Goal: Task Accomplishment & Management: Manage account settings

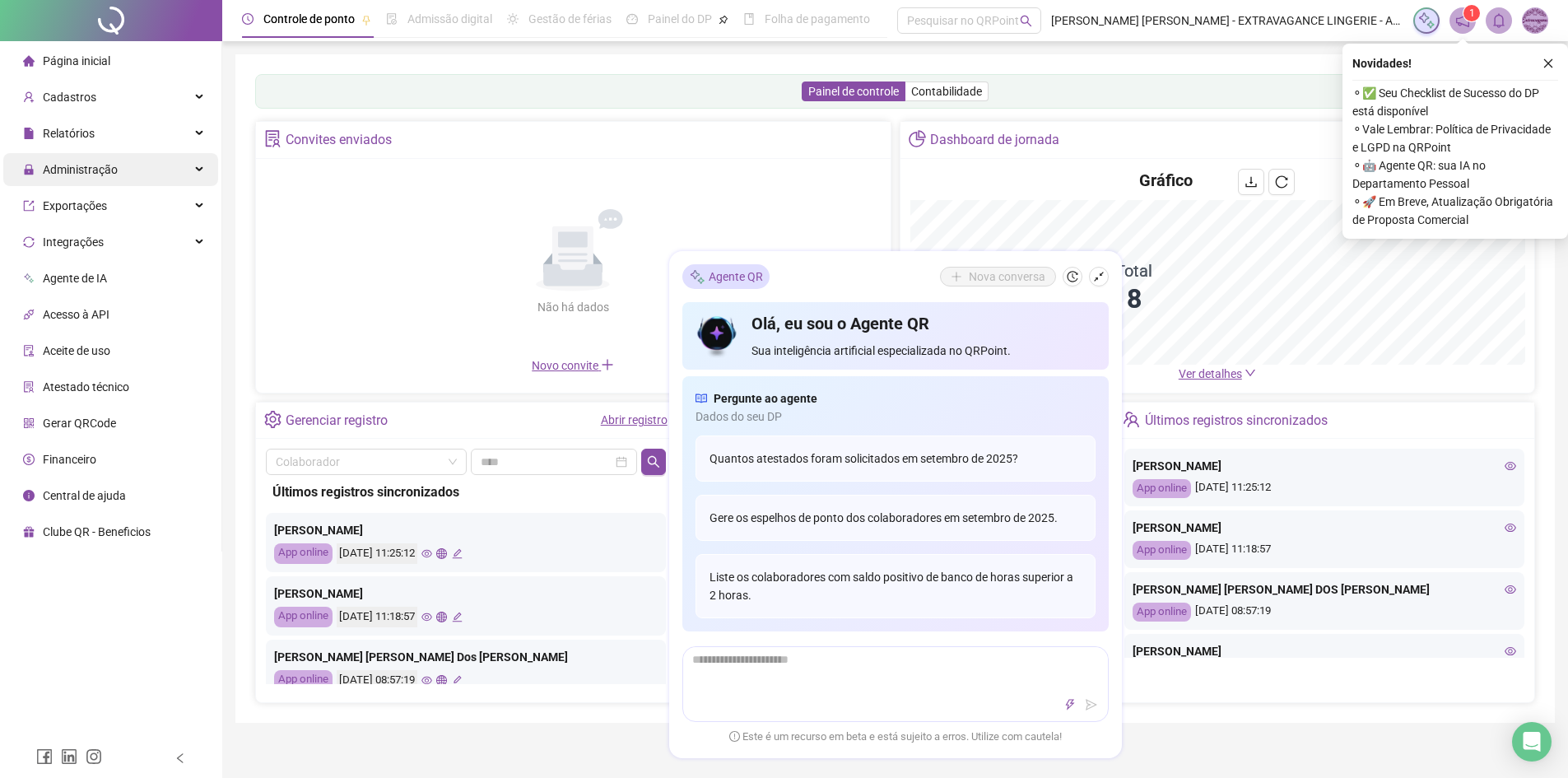
drag, startPoint x: 100, startPoint y: 154, endPoint x: 102, endPoint y: 166, distance: 12.2
click at [100, 153] on span "Administração" at bounding box center [71, 169] width 95 height 32
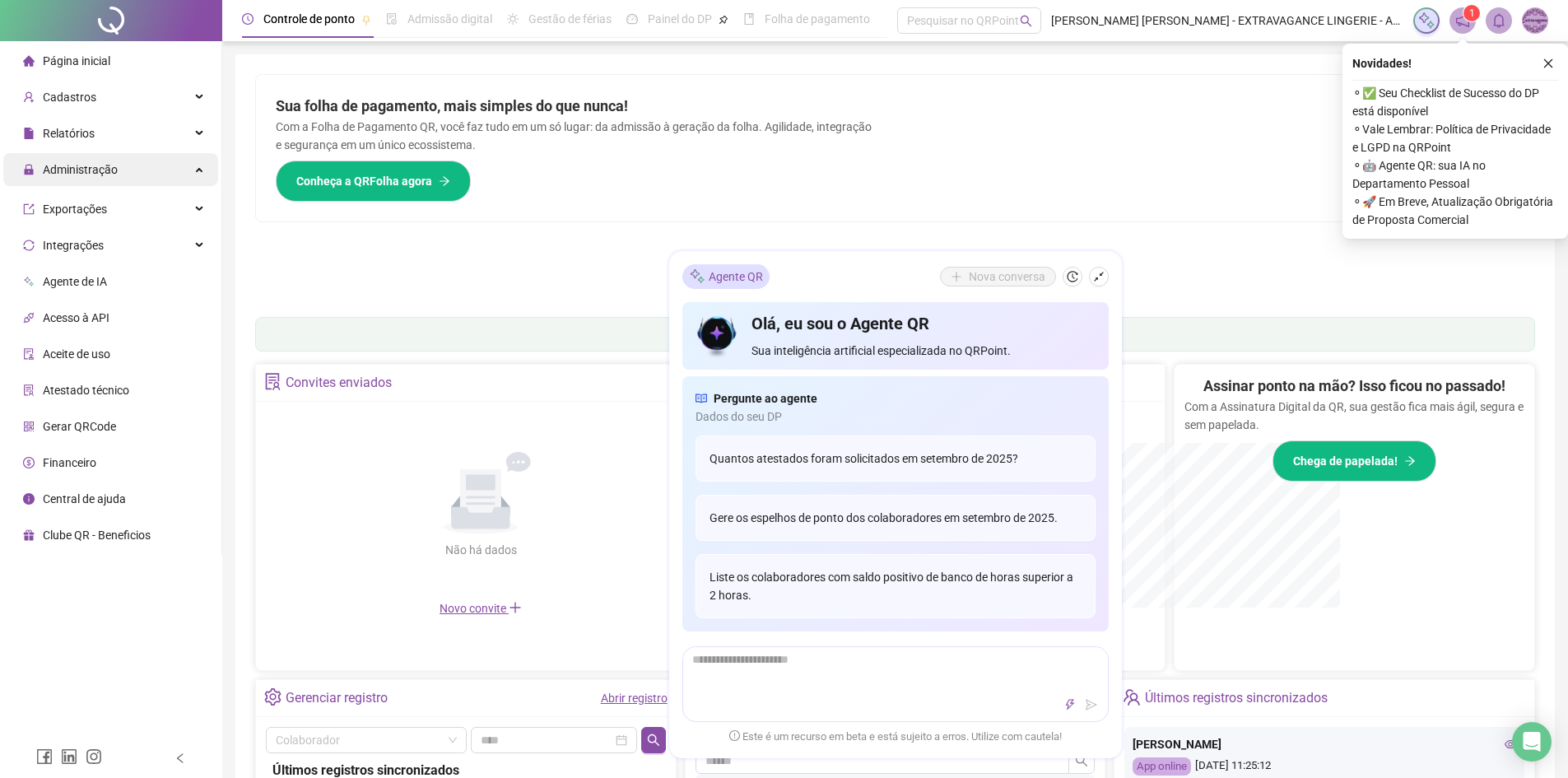
click at [102, 166] on span "Administração" at bounding box center [80, 170] width 75 height 13
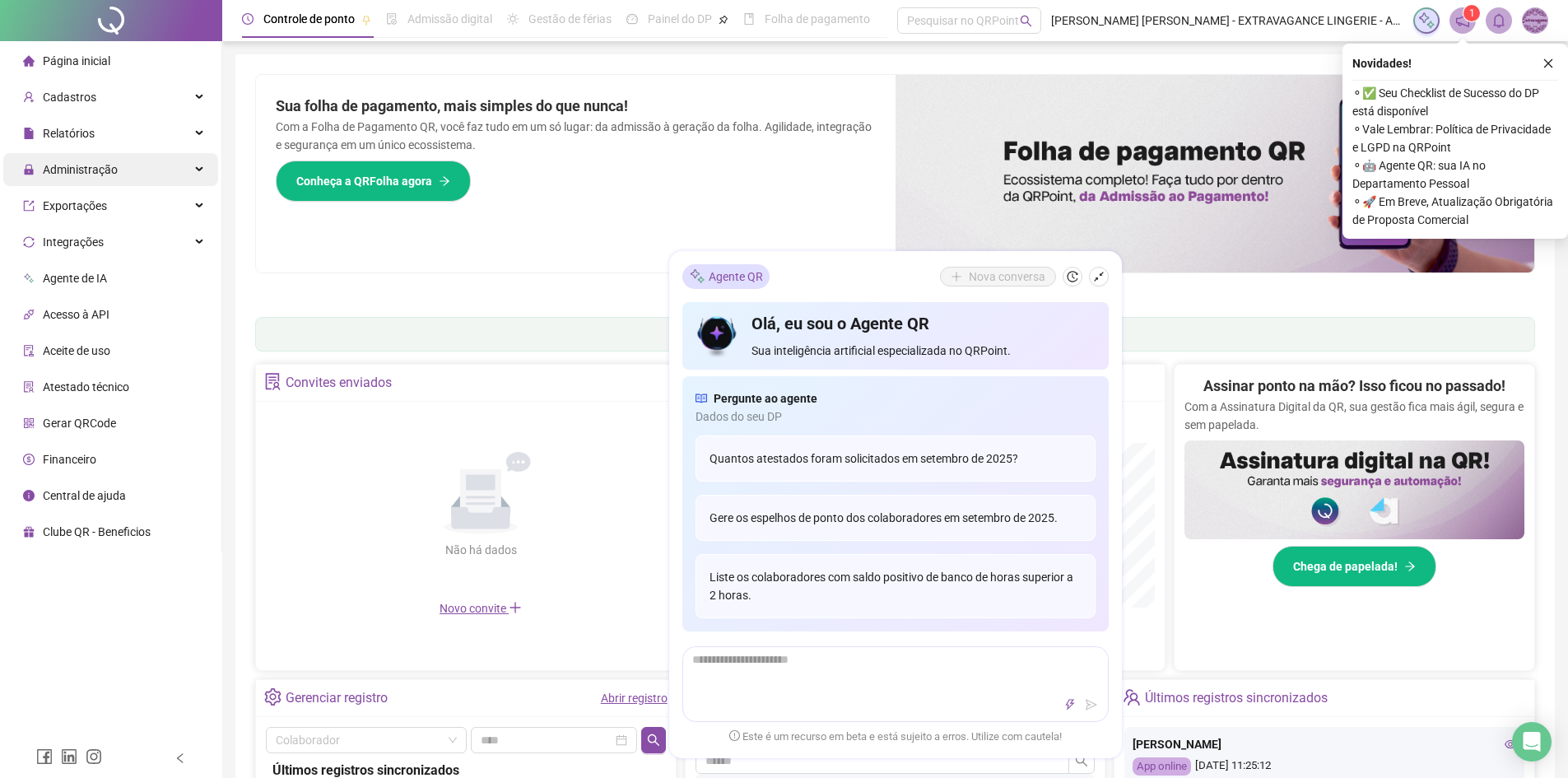
click at [102, 166] on span "Administração" at bounding box center [80, 170] width 75 height 13
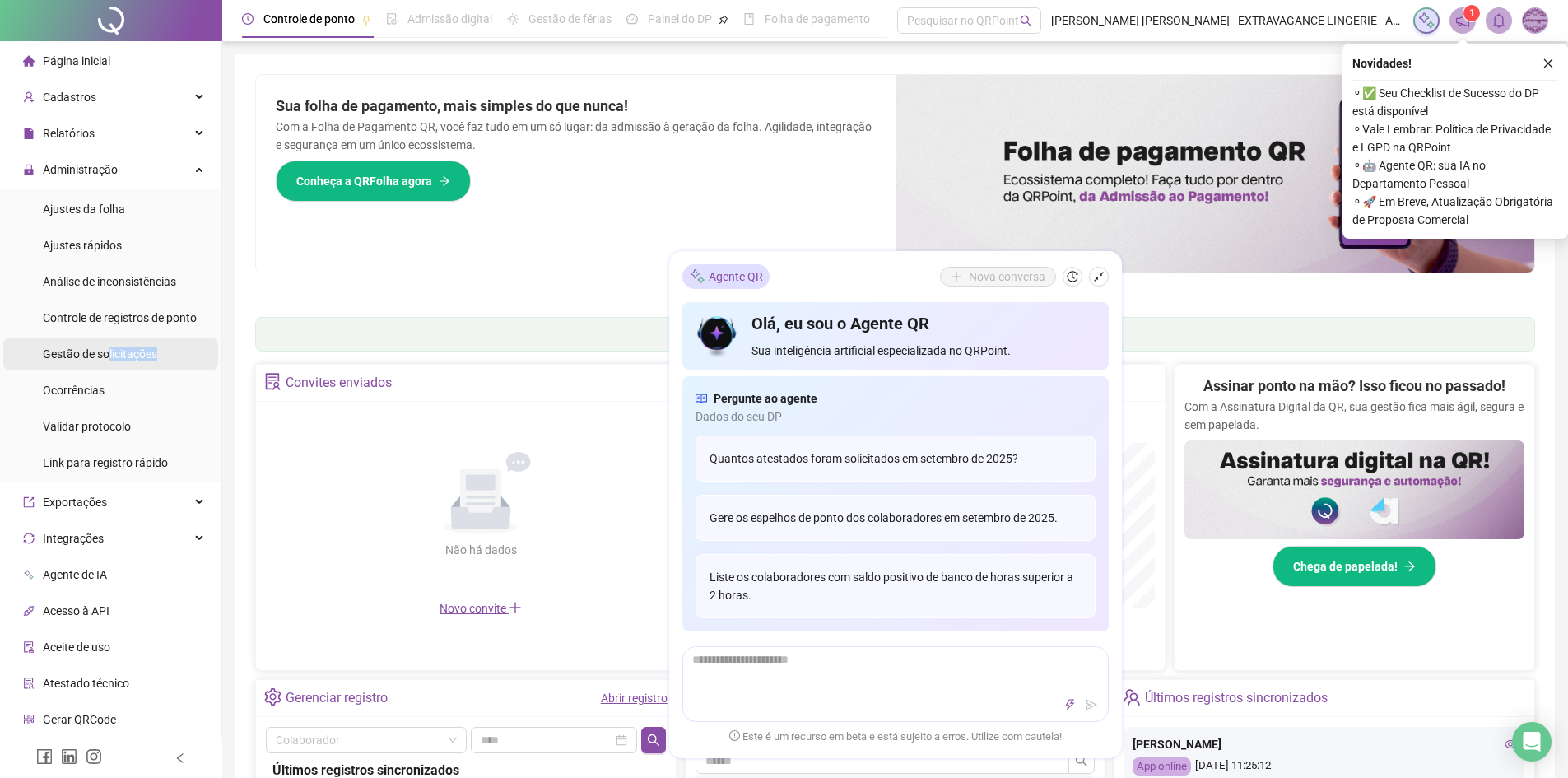
click at [106, 361] on div "Gestão de solicitações" at bounding box center [99, 354] width 114 height 32
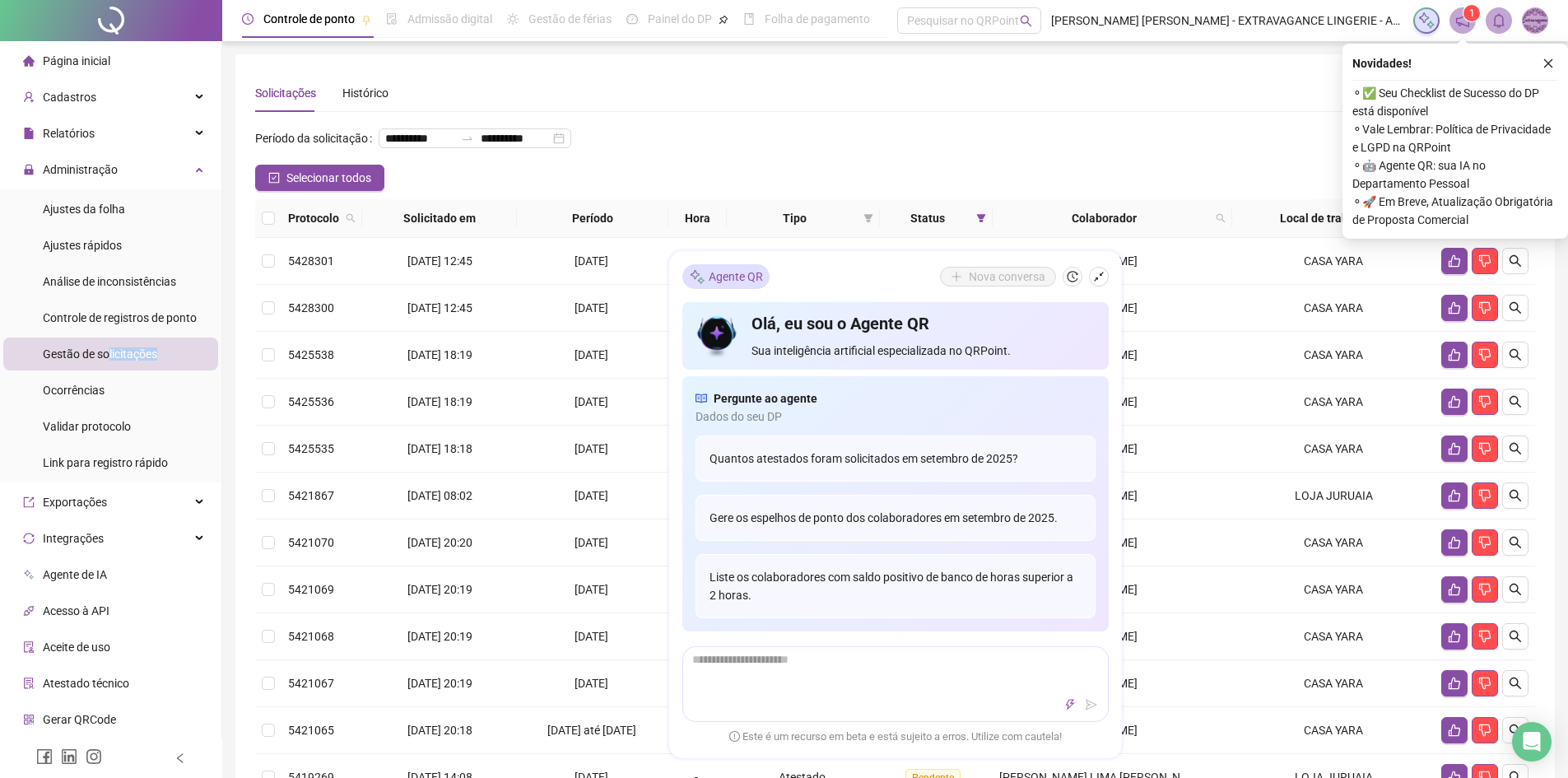
drag, startPoint x: 1550, startPoint y: 64, endPoint x: 1523, endPoint y: 69, distance: 27.5
click at [1549, 63] on icon "close" at bounding box center [1548, 63] width 11 height 11
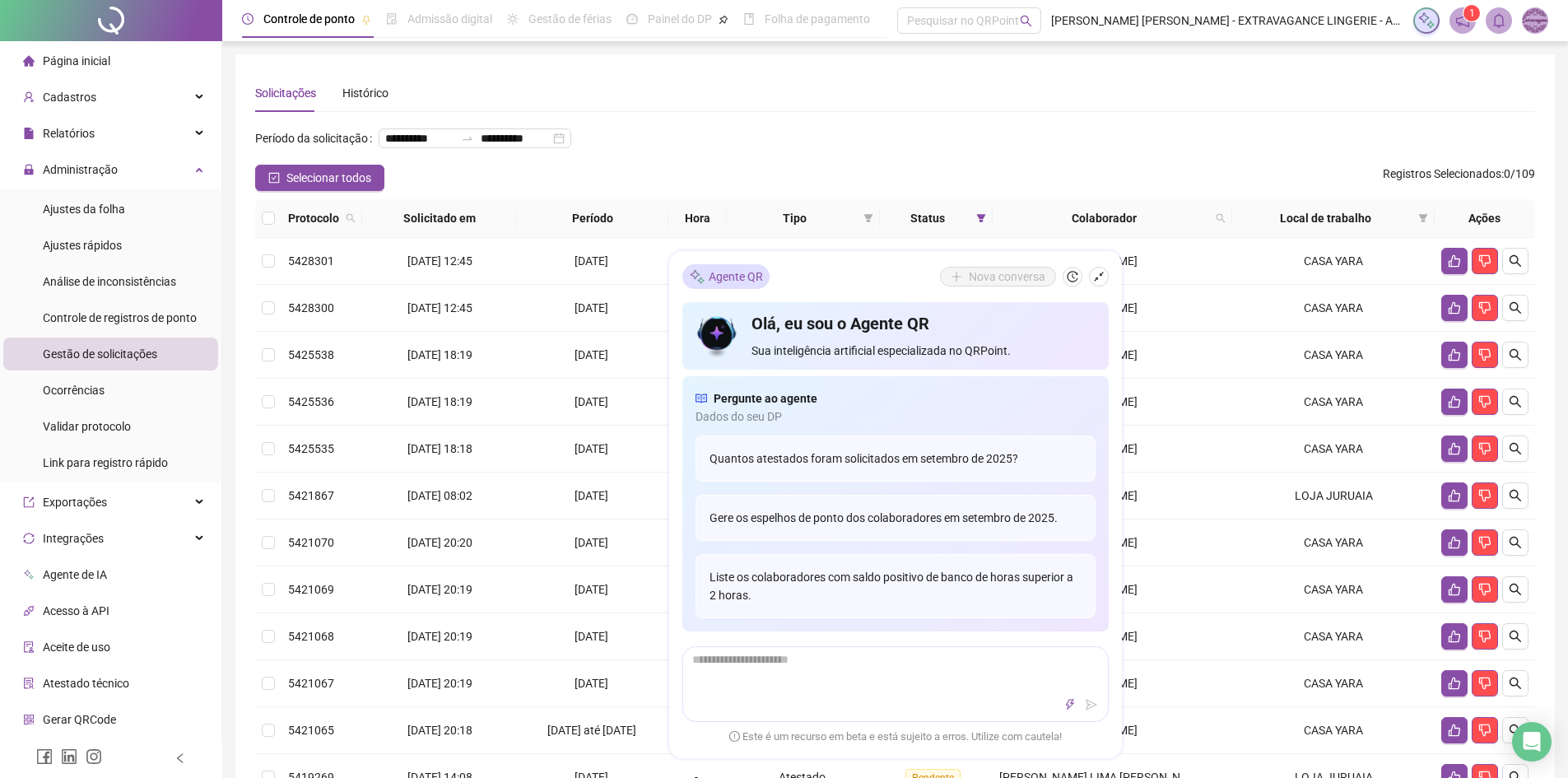
click at [1119, 143] on div "**********" at bounding box center [894, 145] width 1279 height 40
click at [1098, 280] on icon "shrink" at bounding box center [1099, 277] width 11 height 11
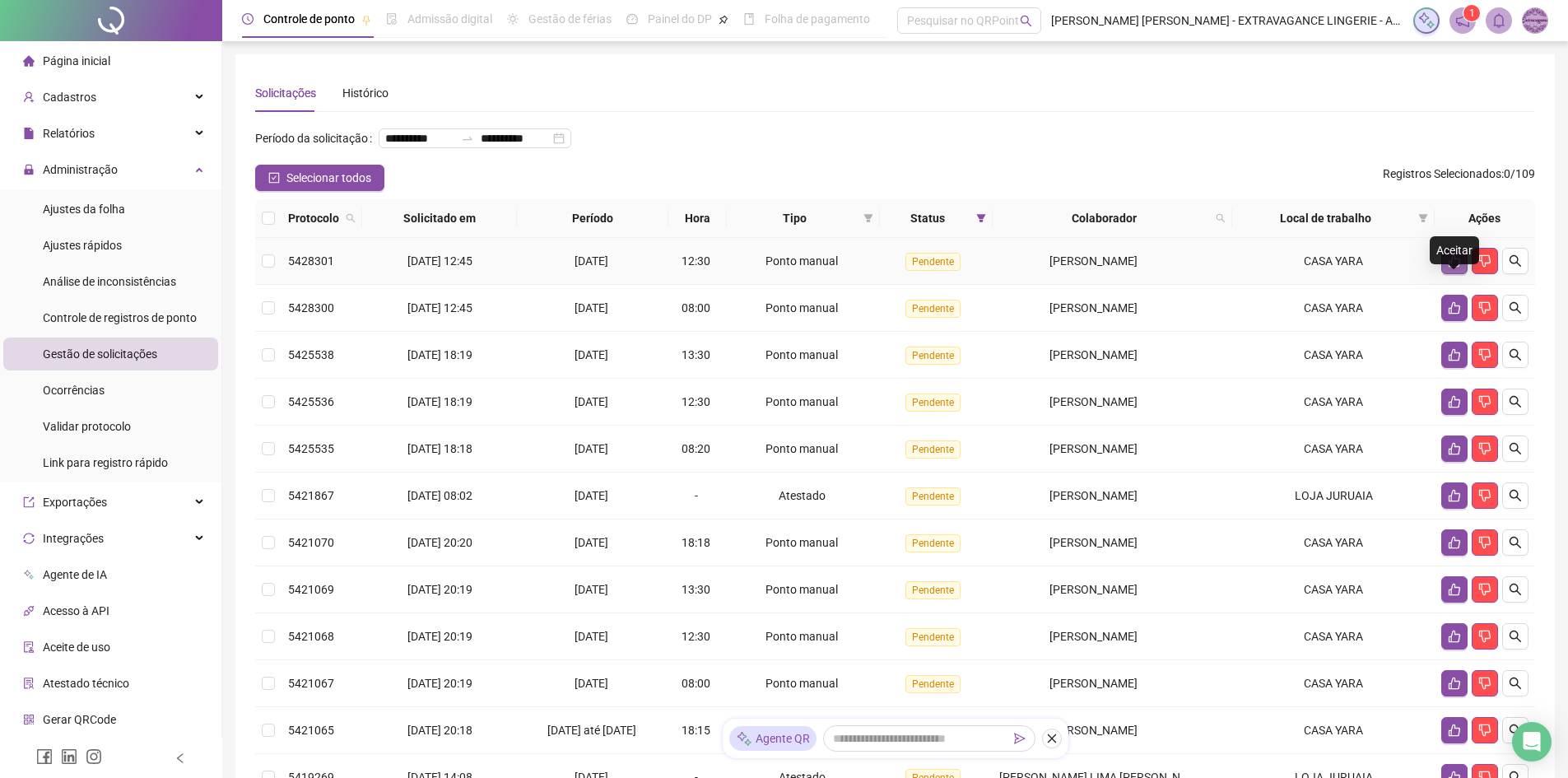
click at [1450, 267] on icon "like" at bounding box center [1454, 261] width 13 height 13
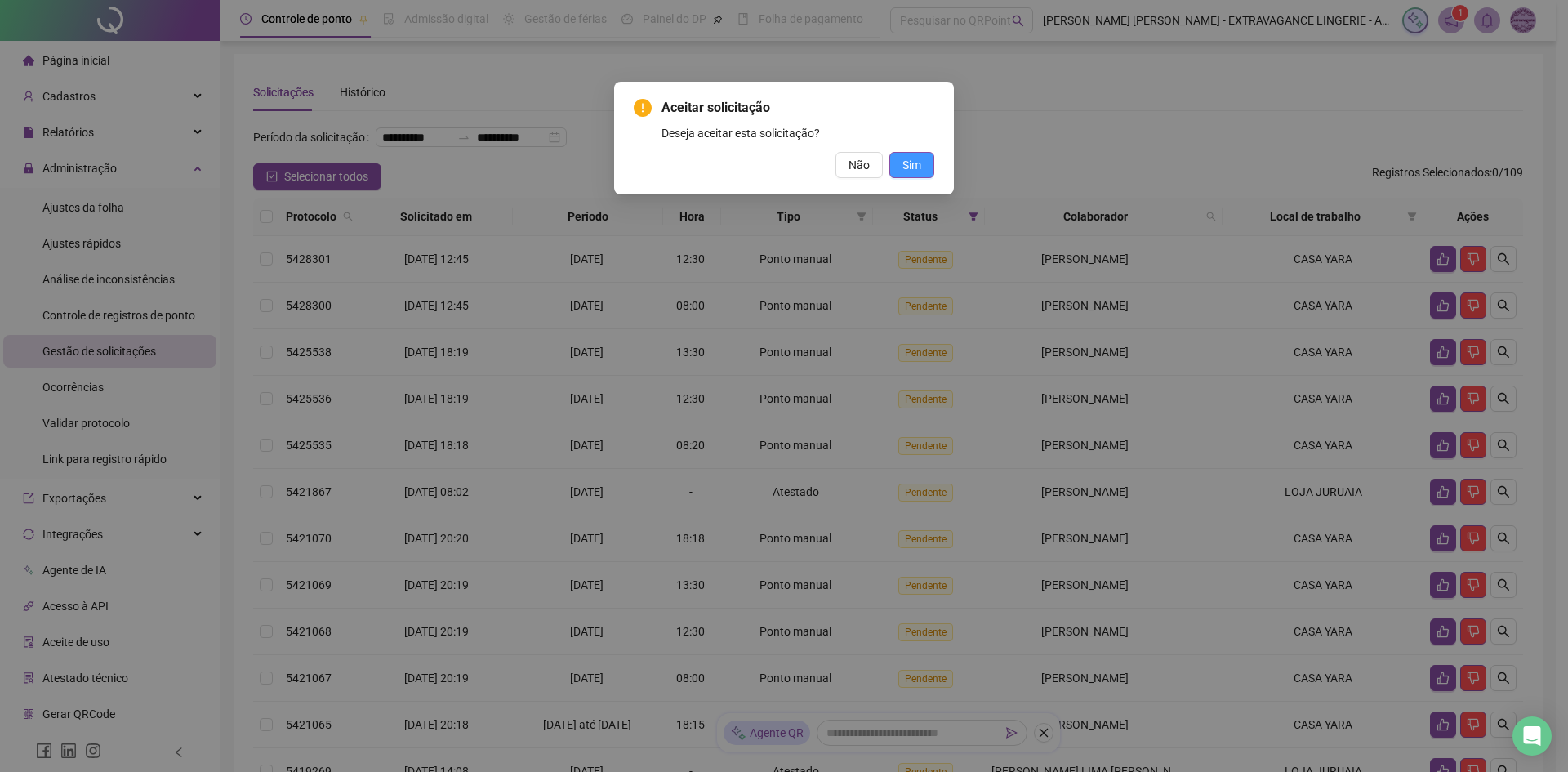
click at [913, 166] on span "Sim" at bounding box center [912, 165] width 18 height 18
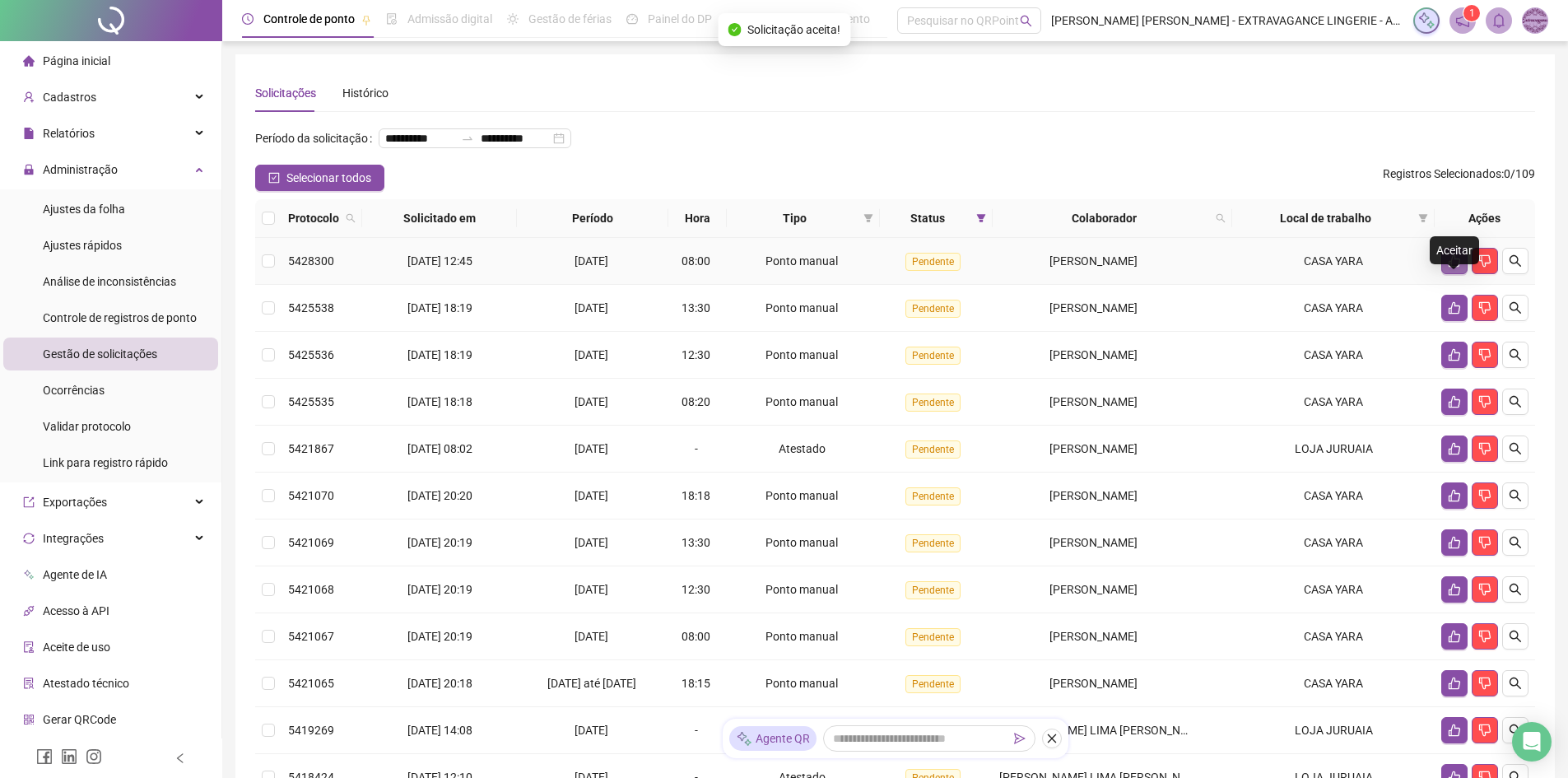
click at [1446, 274] on button "button" at bounding box center [1454, 261] width 26 height 26
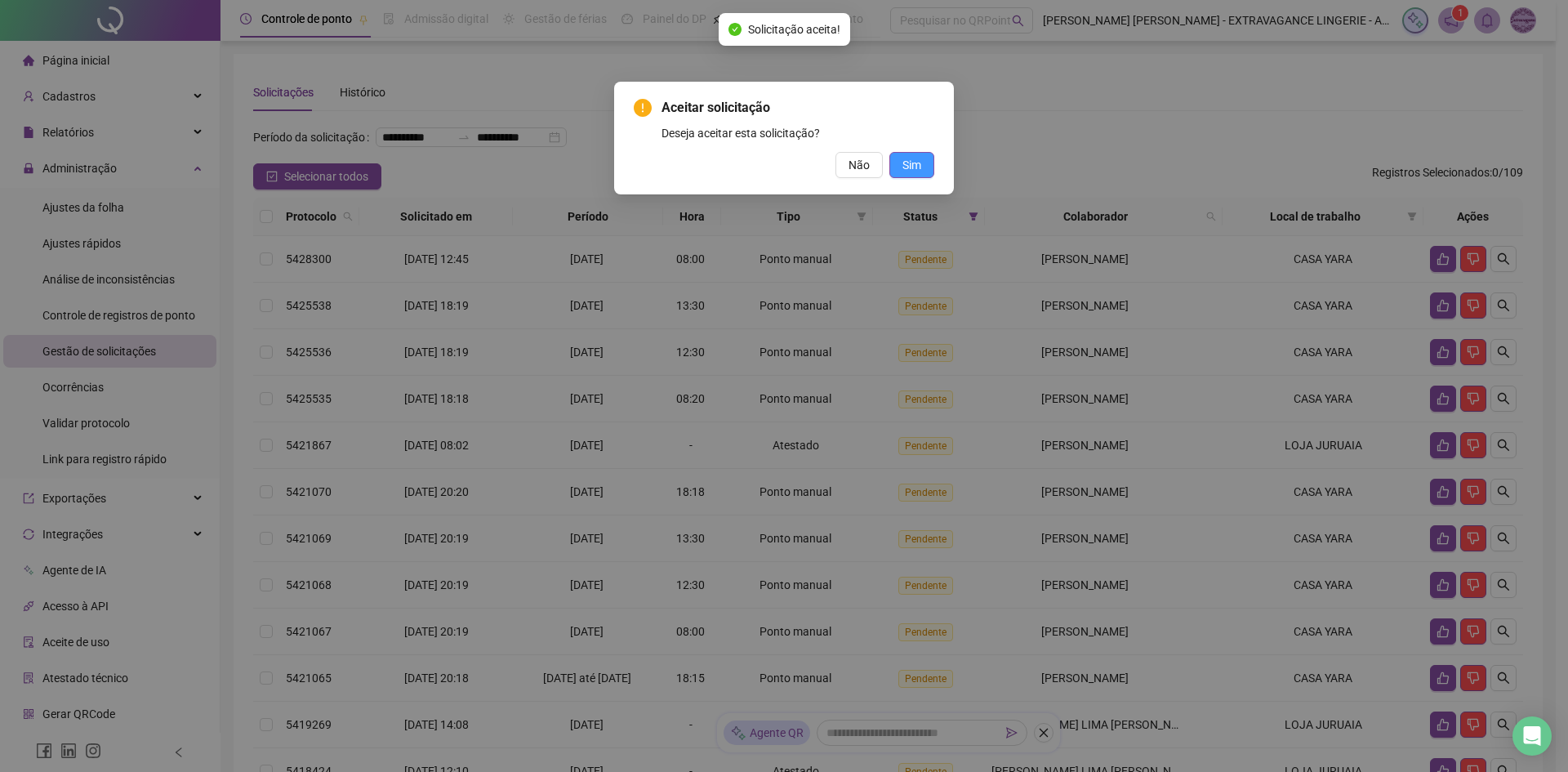
click at [915, 169] on span "Sim" at bounding box center [912, 165] width 18 height 18
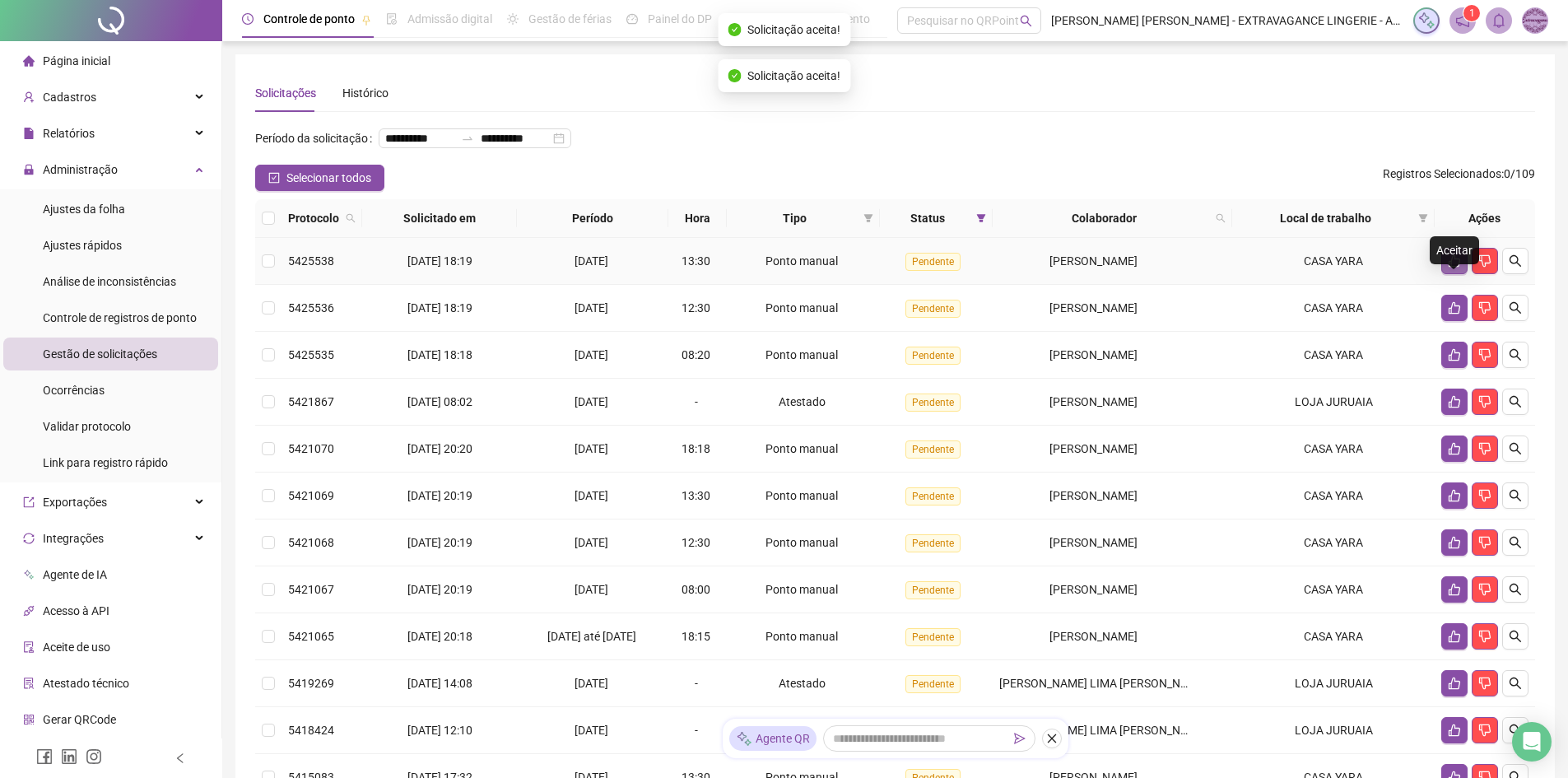
click at [1455, 267] on icon "like" at bounding box center [1454, 261] width 13 height 13
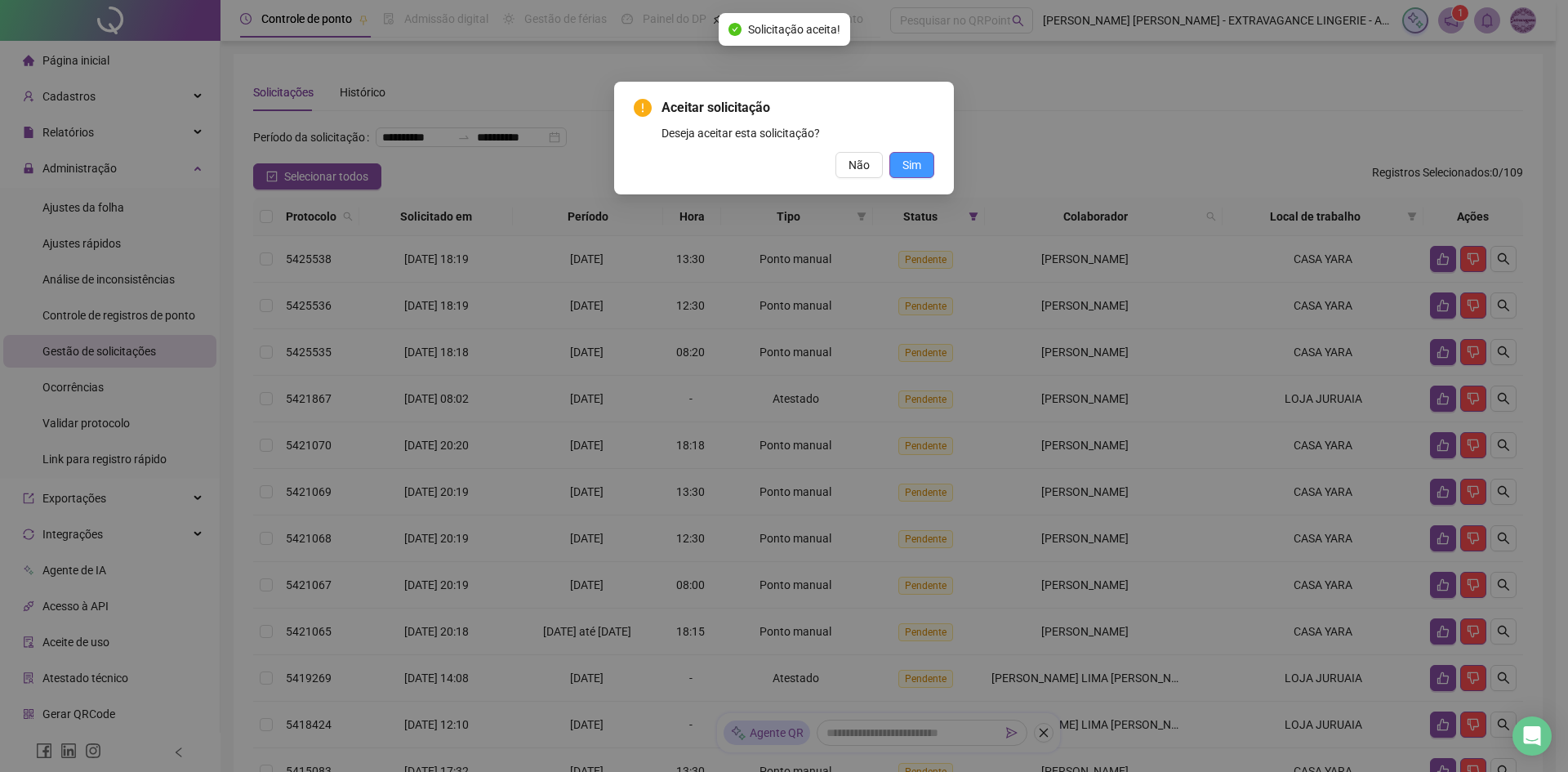
click at [914, 169] on span "Sim" at bounding box center [912, 165] width 18 height 18
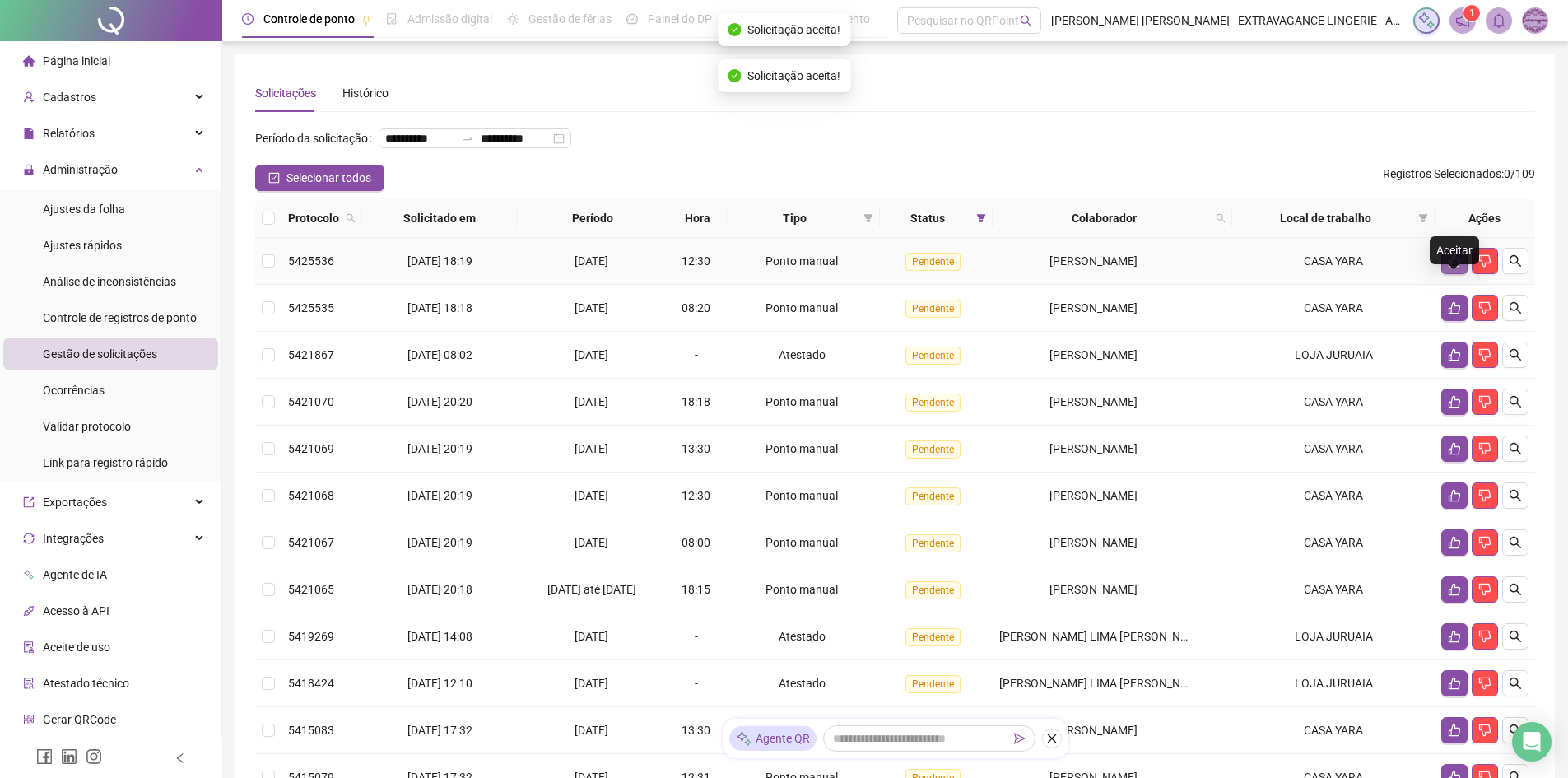
click at [1441, 274] on button "button" at bounding box center [1454, 261] width 26 height 26
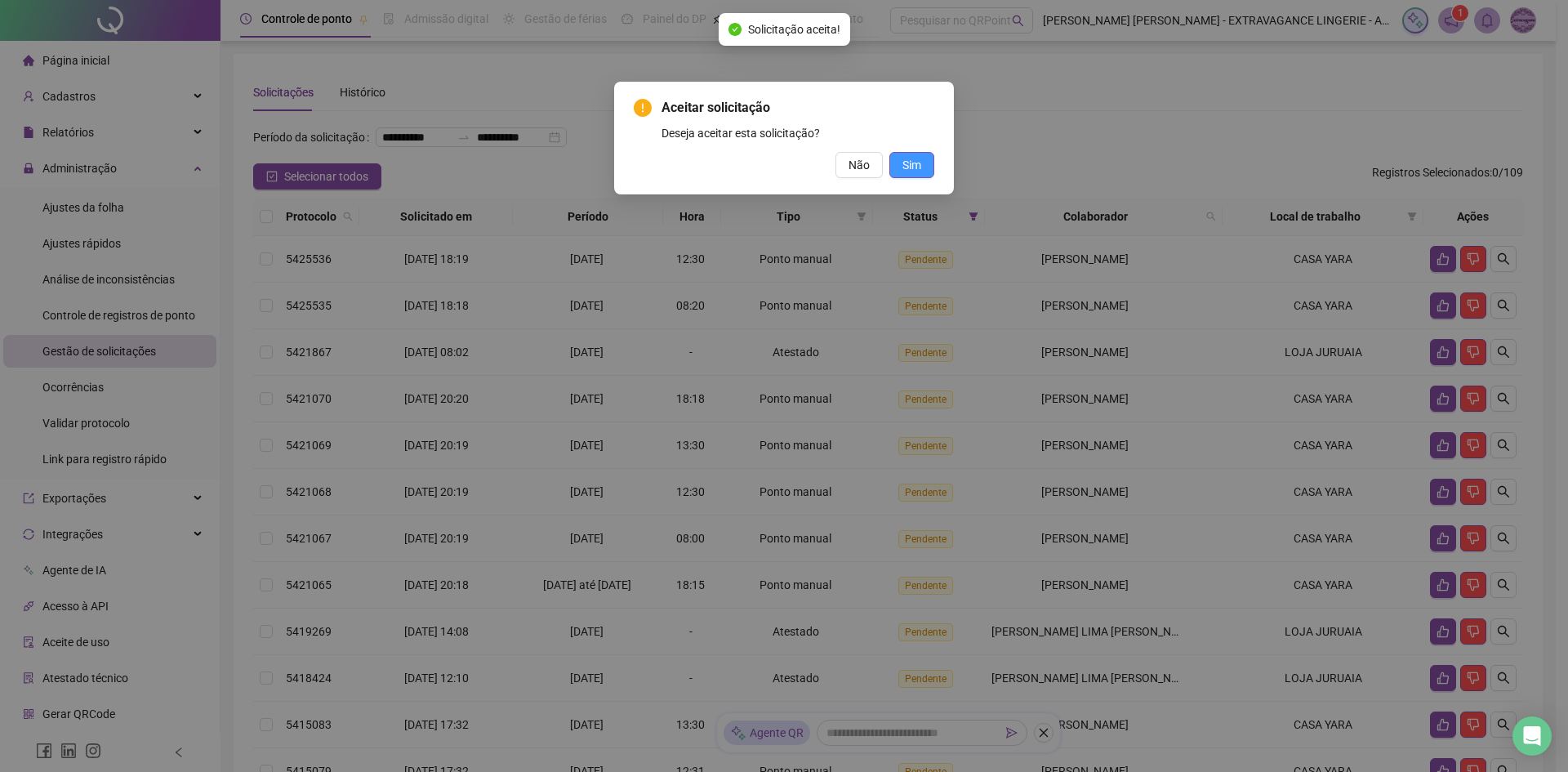
click at [915, 159] on span "Sim" at bounding box center [912, 165] width 18 height 18
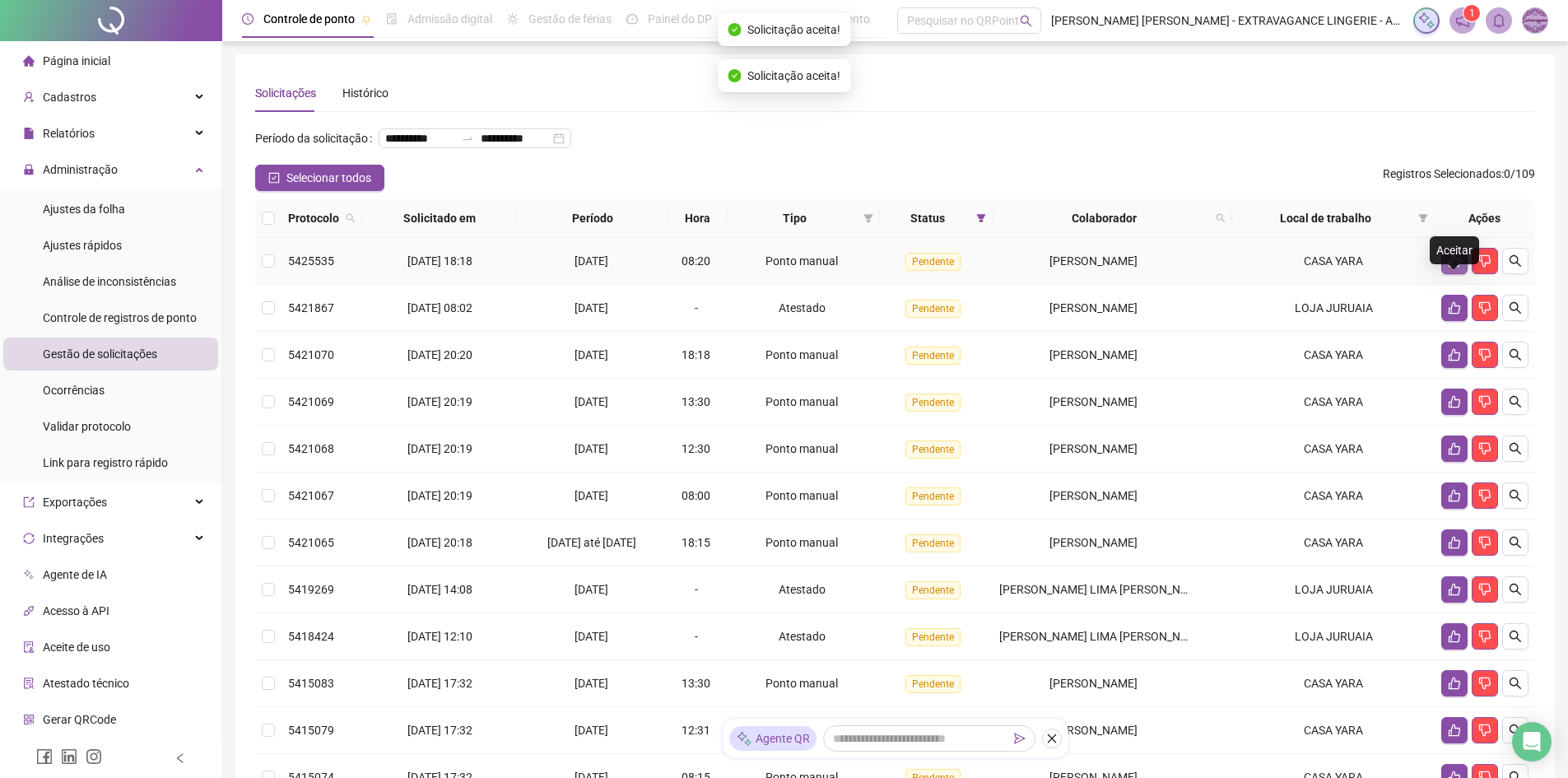
click at [1447, 274] on button "button" at bounding box center [1454, 261] width 26 height 26
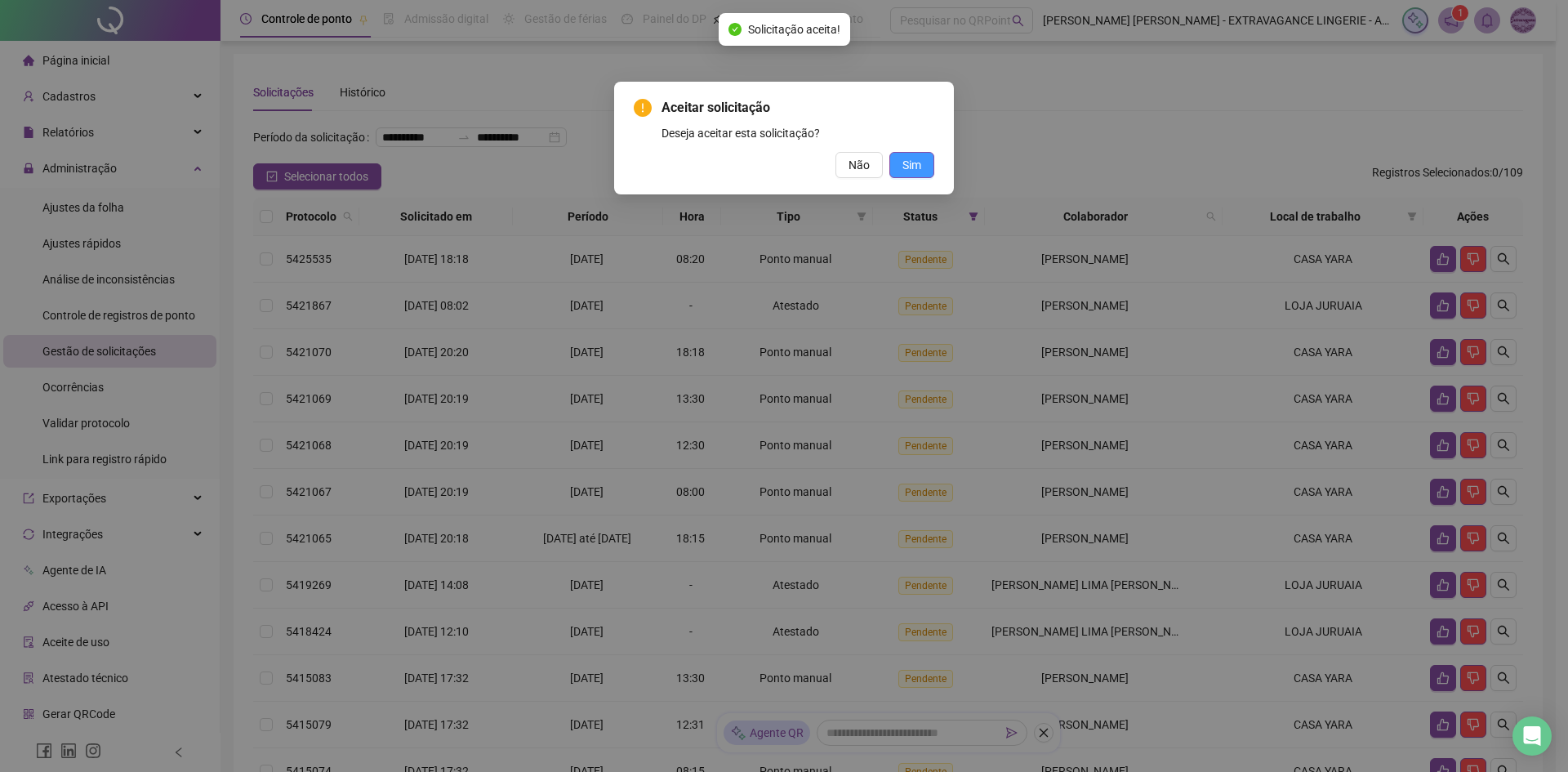
click at [931, 163] on button "Sim" at bounding box center [912, 165] width 45 height 26
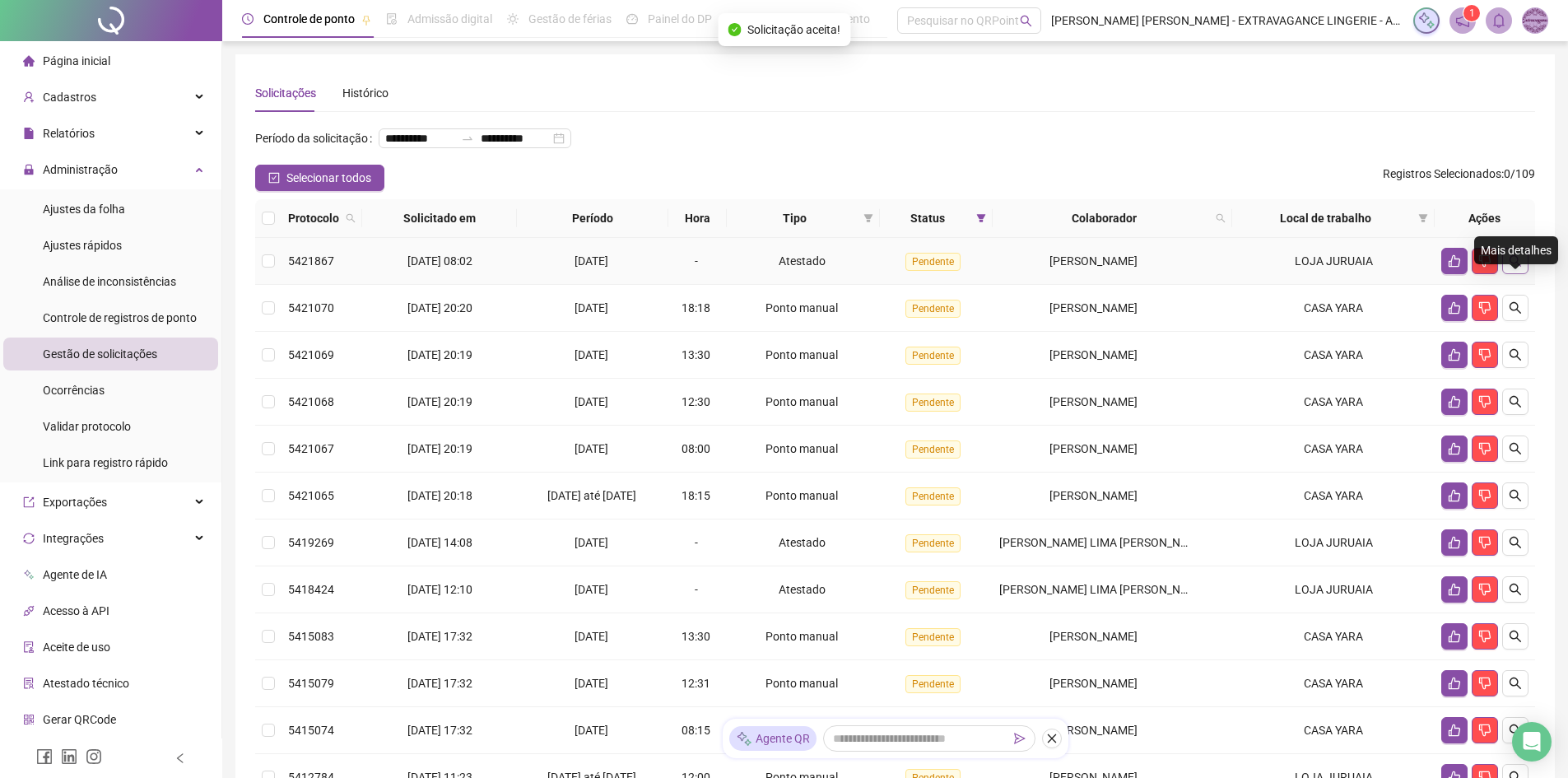
click at [1523, 274] on button "button" at bounding box center [1515, 261] width 26 height 26
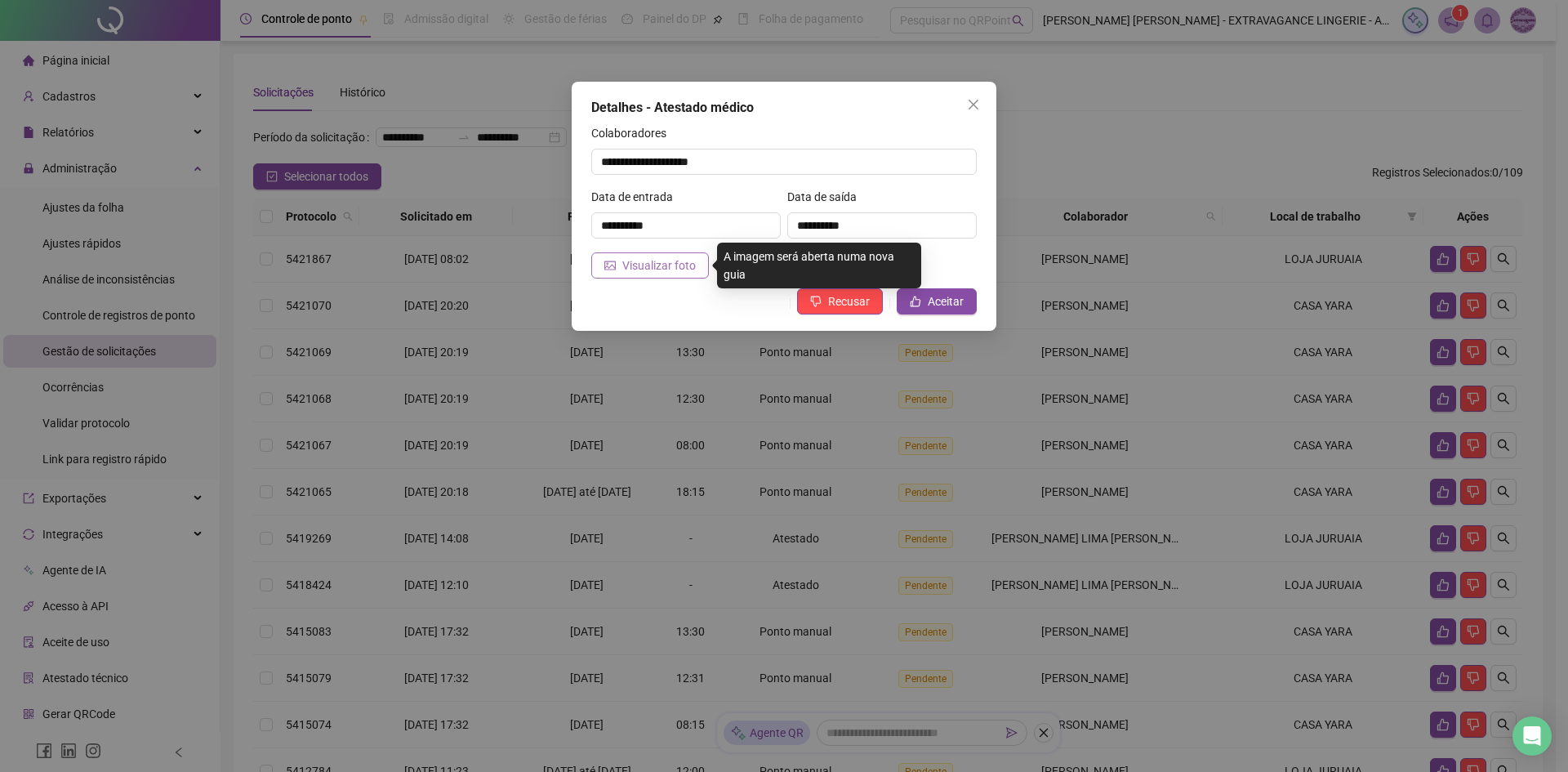
click at [683, 267] on span "Visualizar foto" at bounding box center [659, 266] width 74 height 18
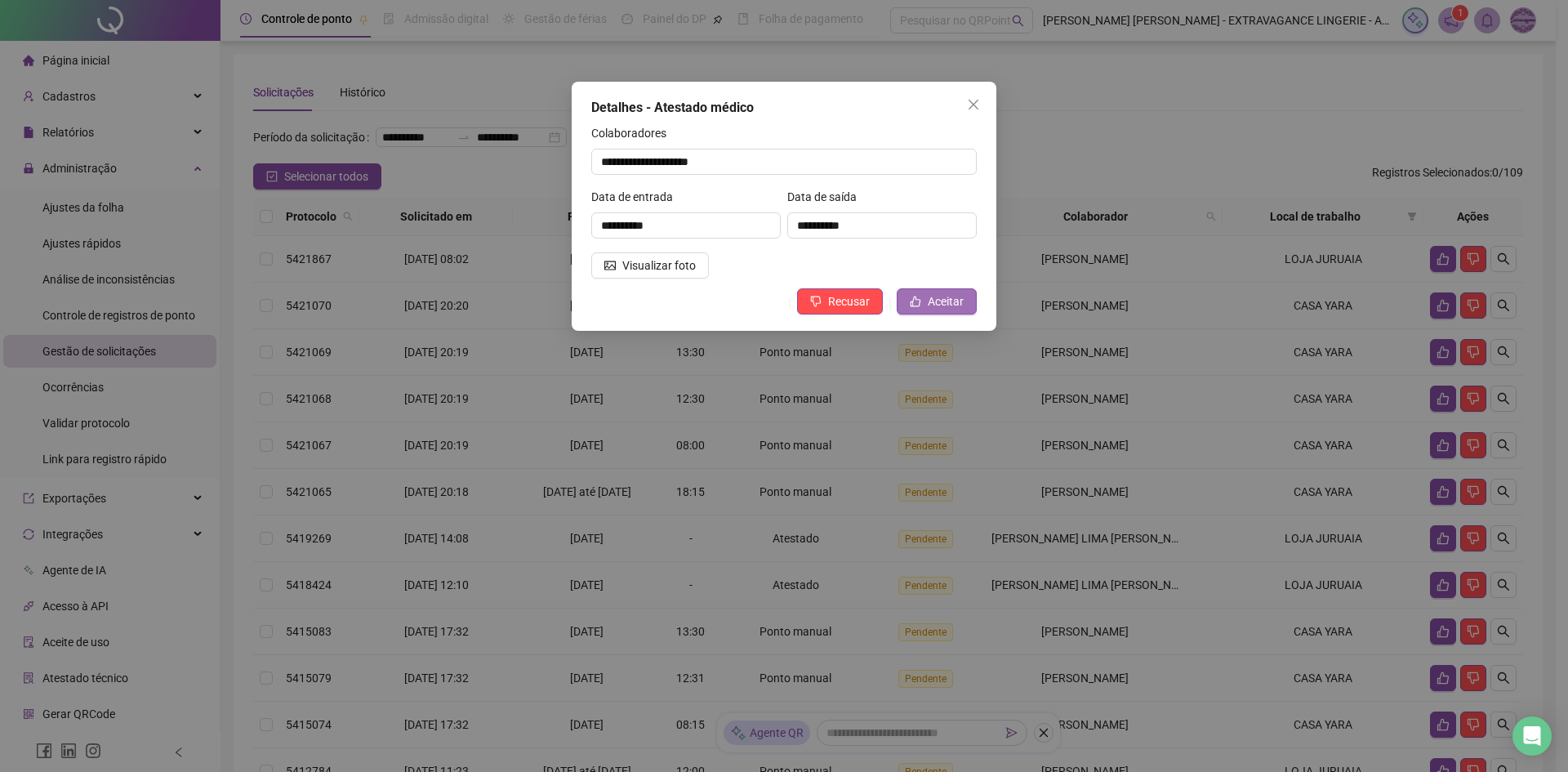
click at [958, 308] on span "Aceitar" at bounding box center [946, 302] width 36 height 18
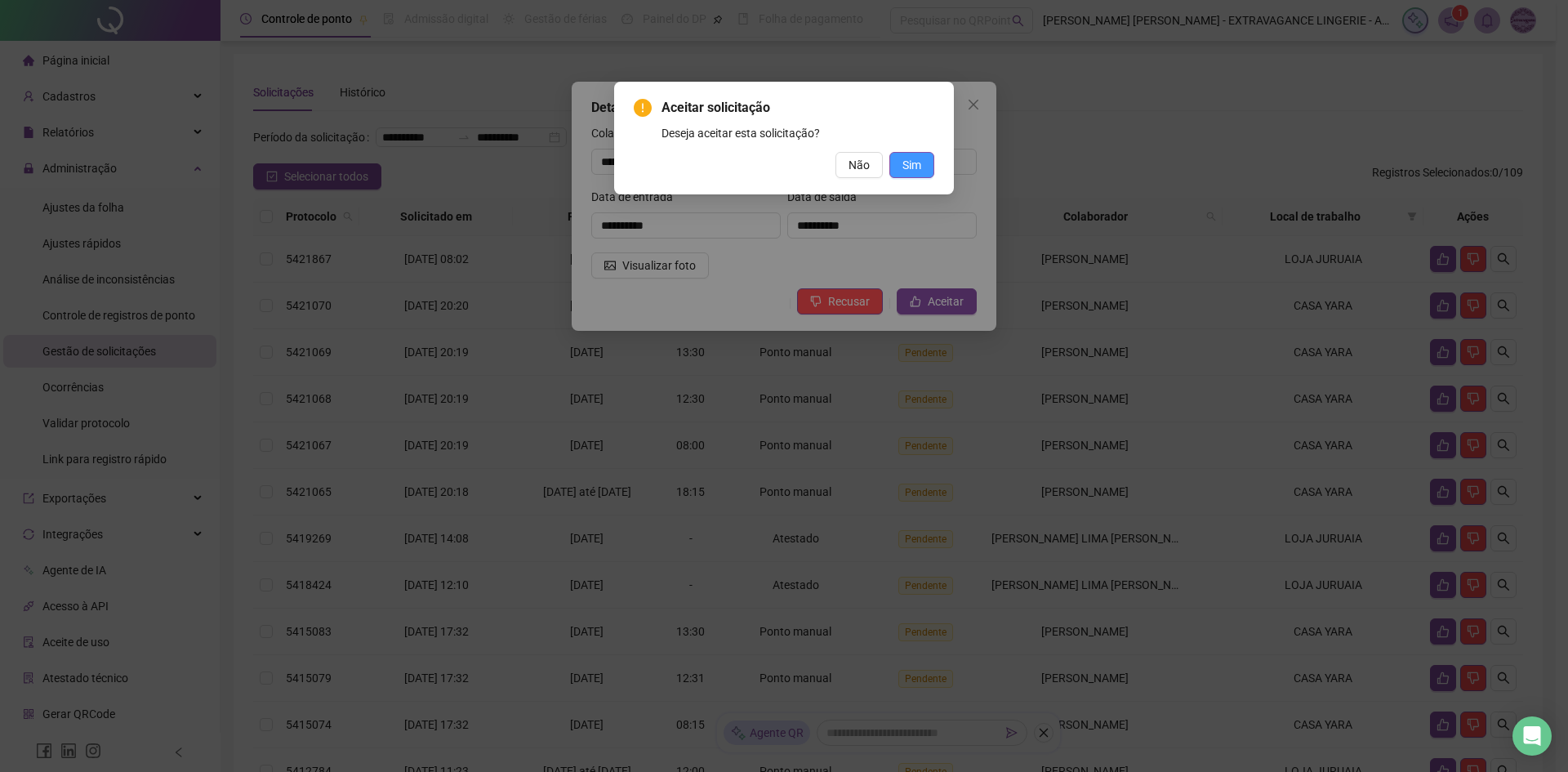
click at [920, 169] on span "Sim" at bounding box center [912, 165] width 18 height 18
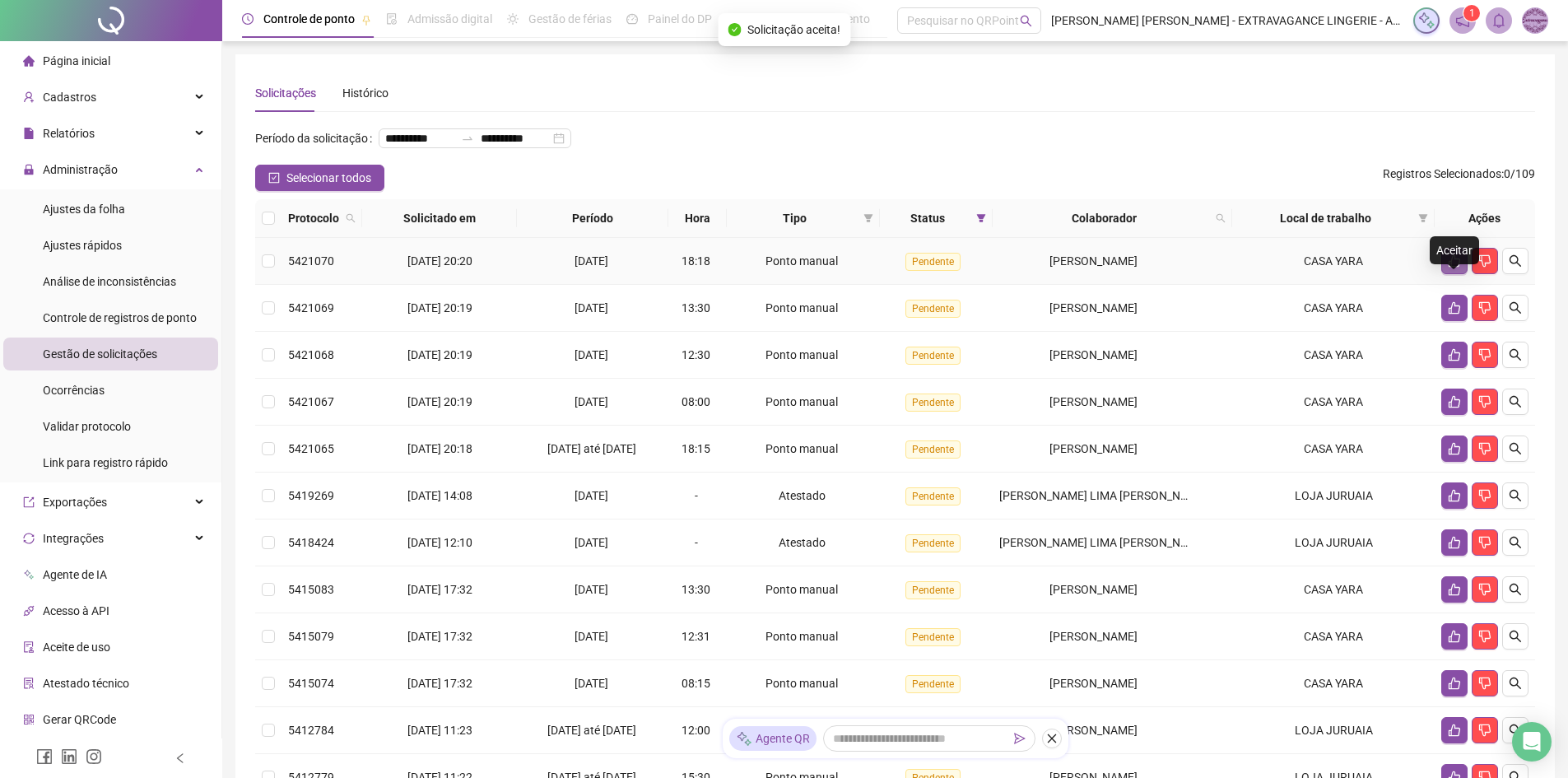
click at [1450, 267] on icon "like" at bounding box center [1454, 261] width 13 height 13
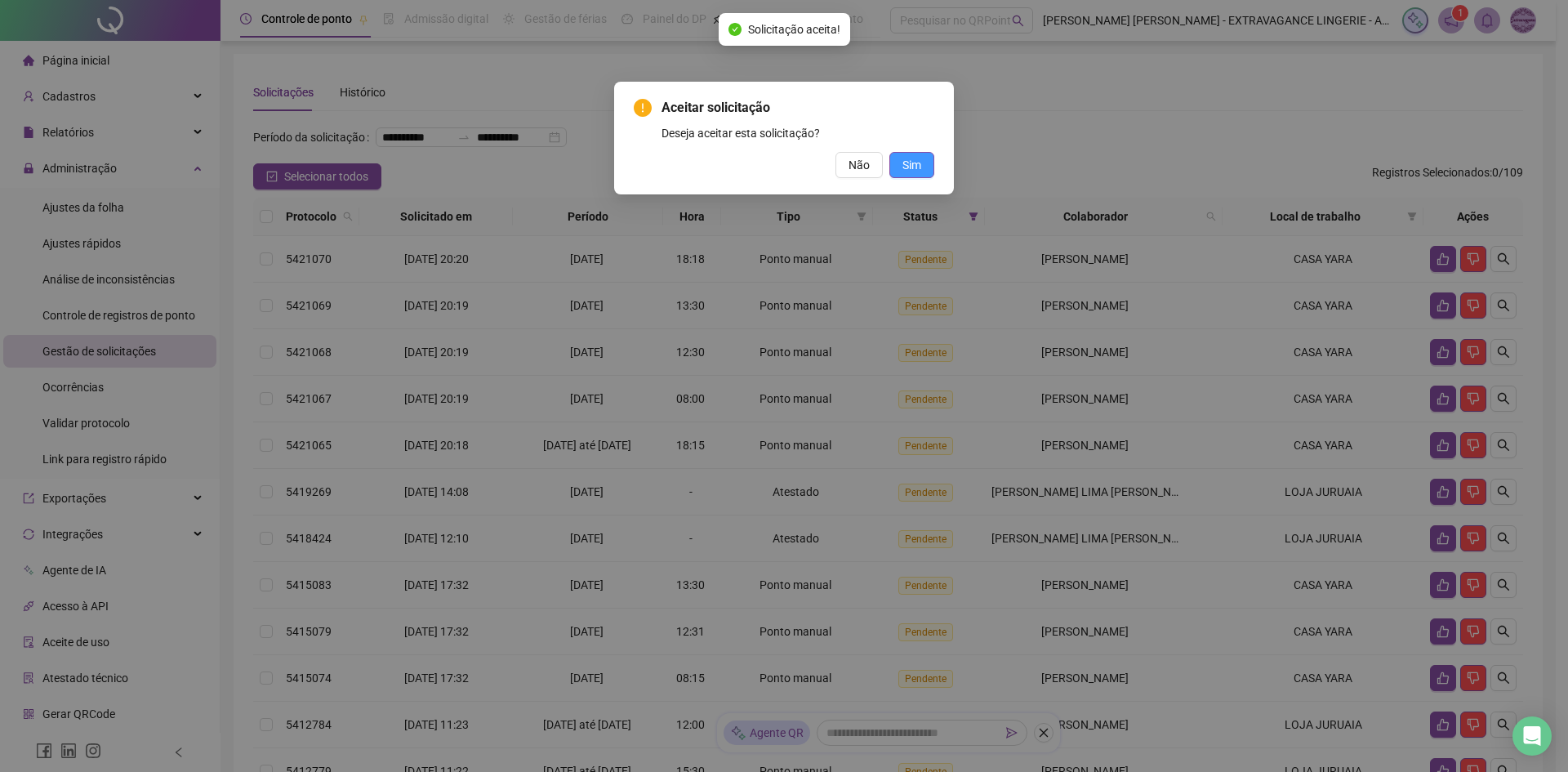
click at [912, 163] on span "Sim" at bounding box center [912, 165] width 18 height 18
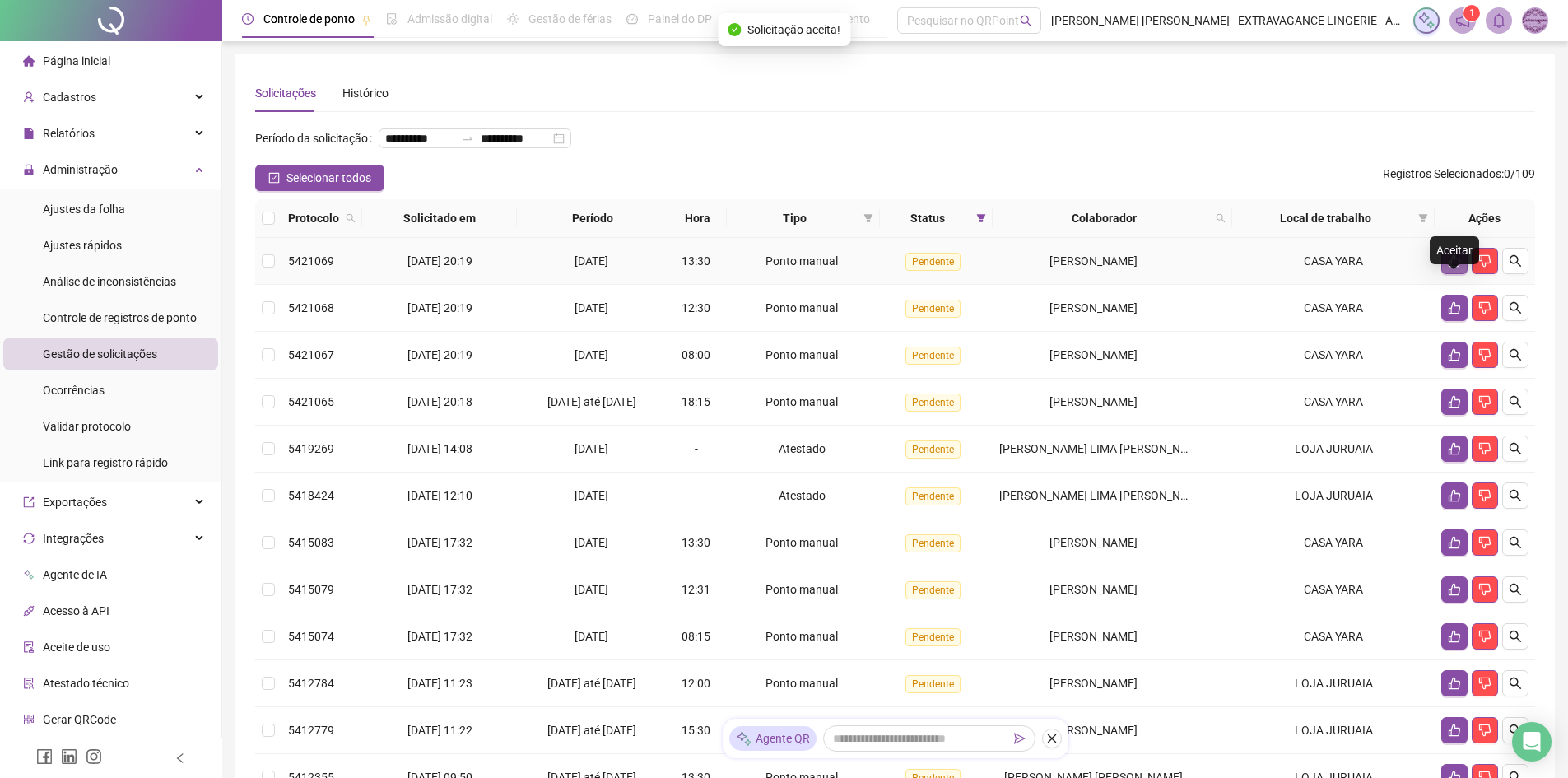
click at [1447, 267] on icon "like" at bounding box center [1454, 261] width 13 height 13
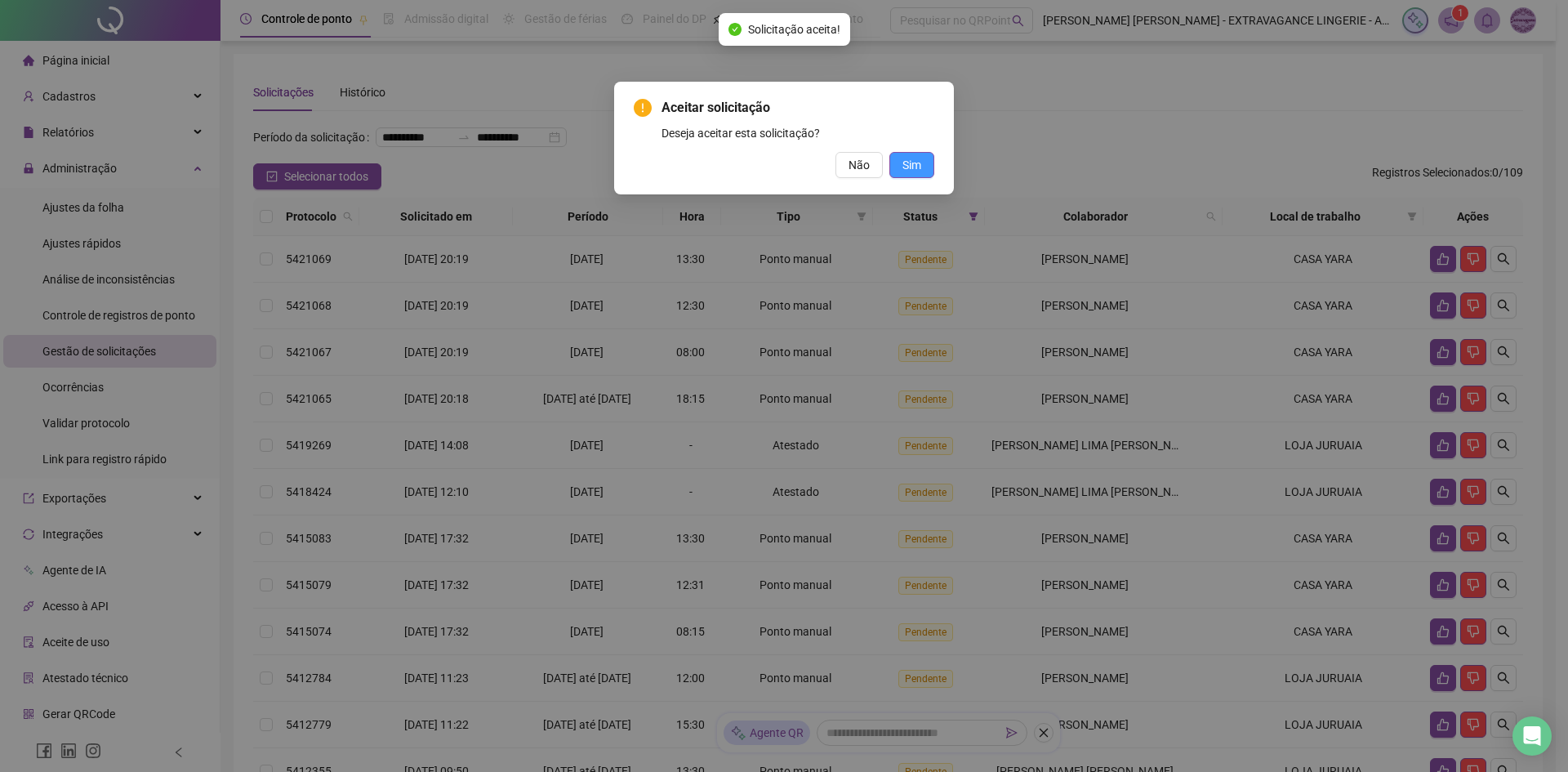
click at [927, 158] on button "Sim" at bounding box center [912, 165] width 45 height 26
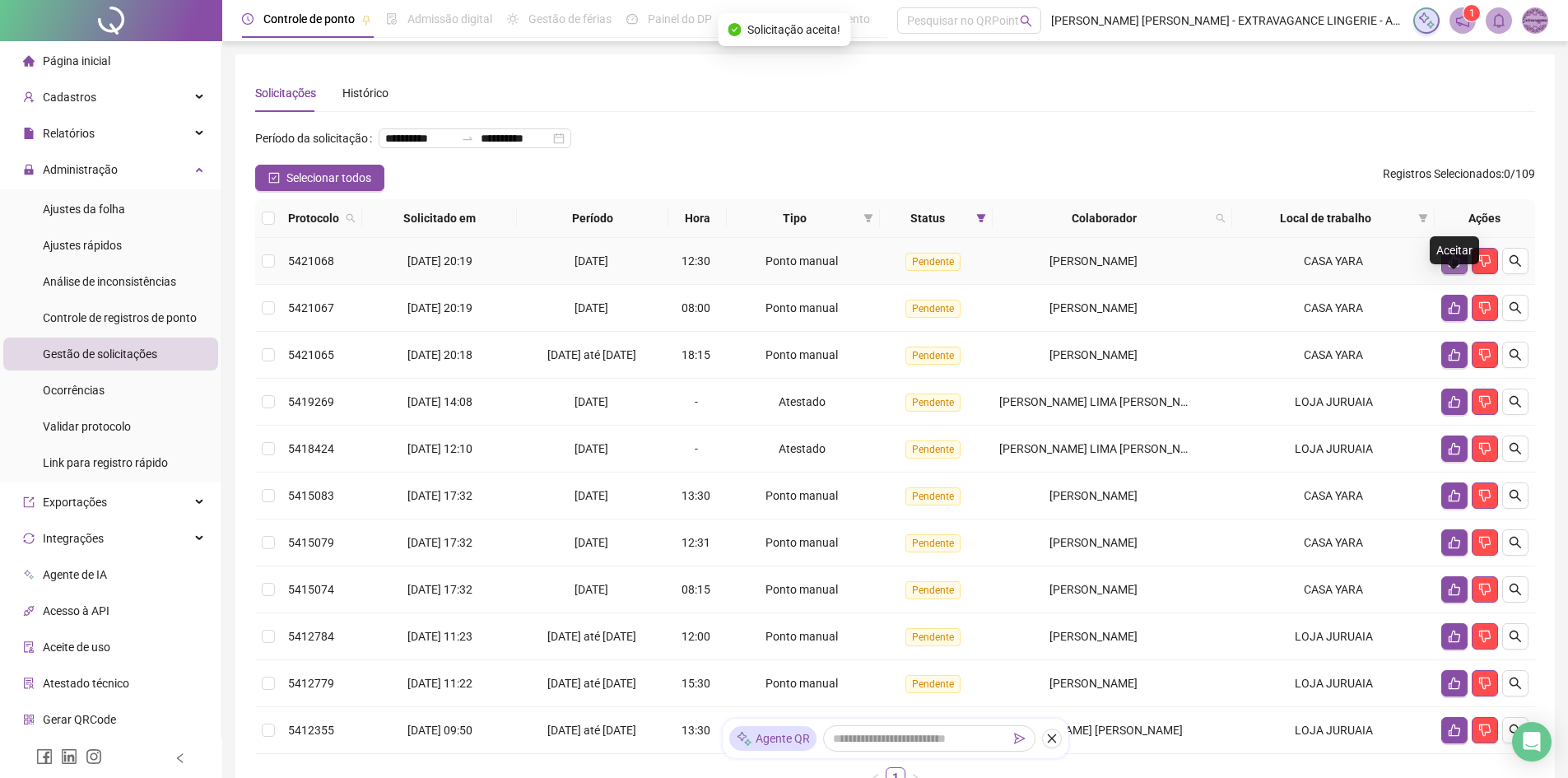
click at [1452, 267] on icon "like" at bounding box center [1454, 261] width 13 height 13
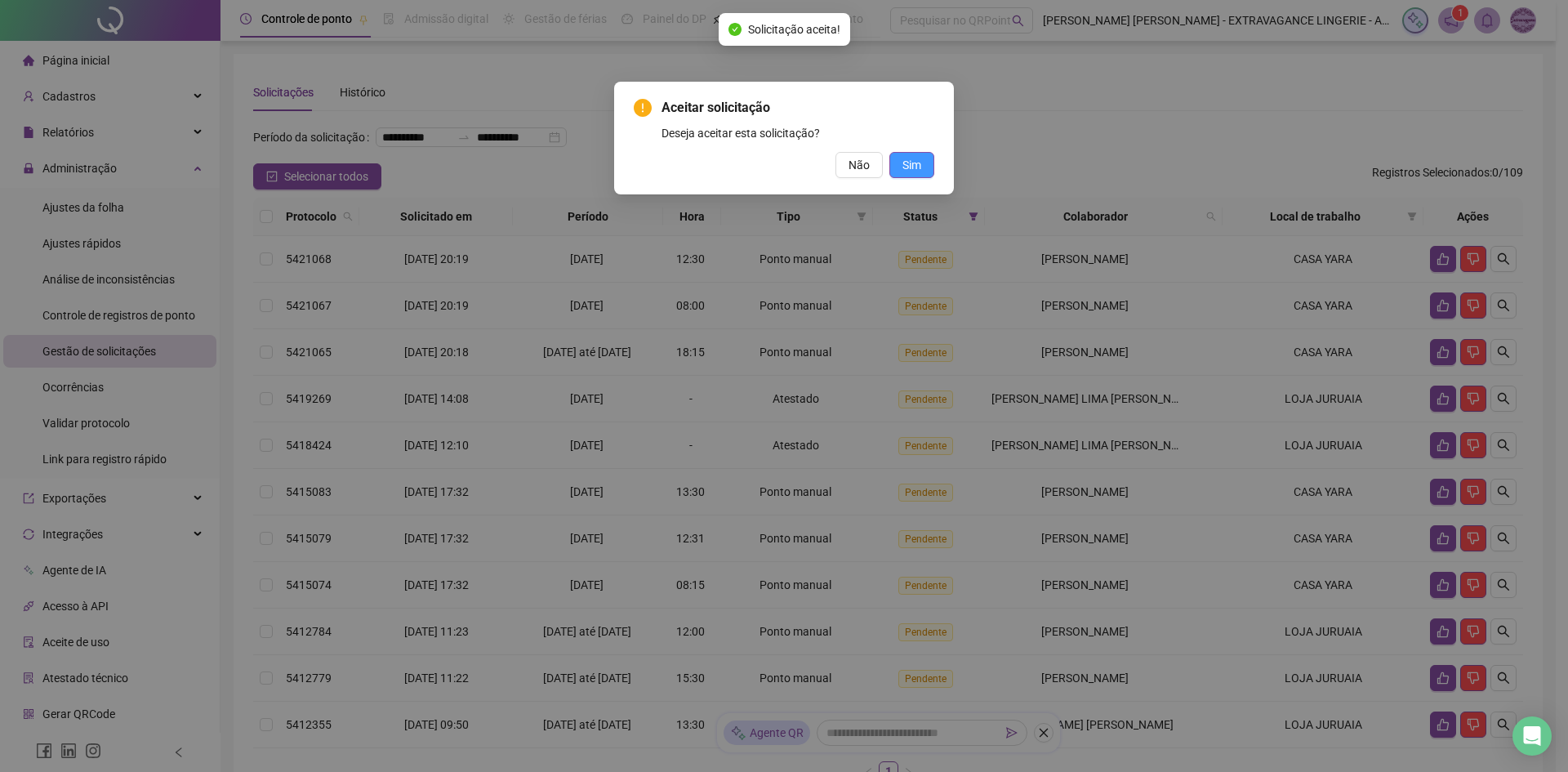
click at [932, 170] on button "Sim" at bounding box center [912, 165] width 45 height 26
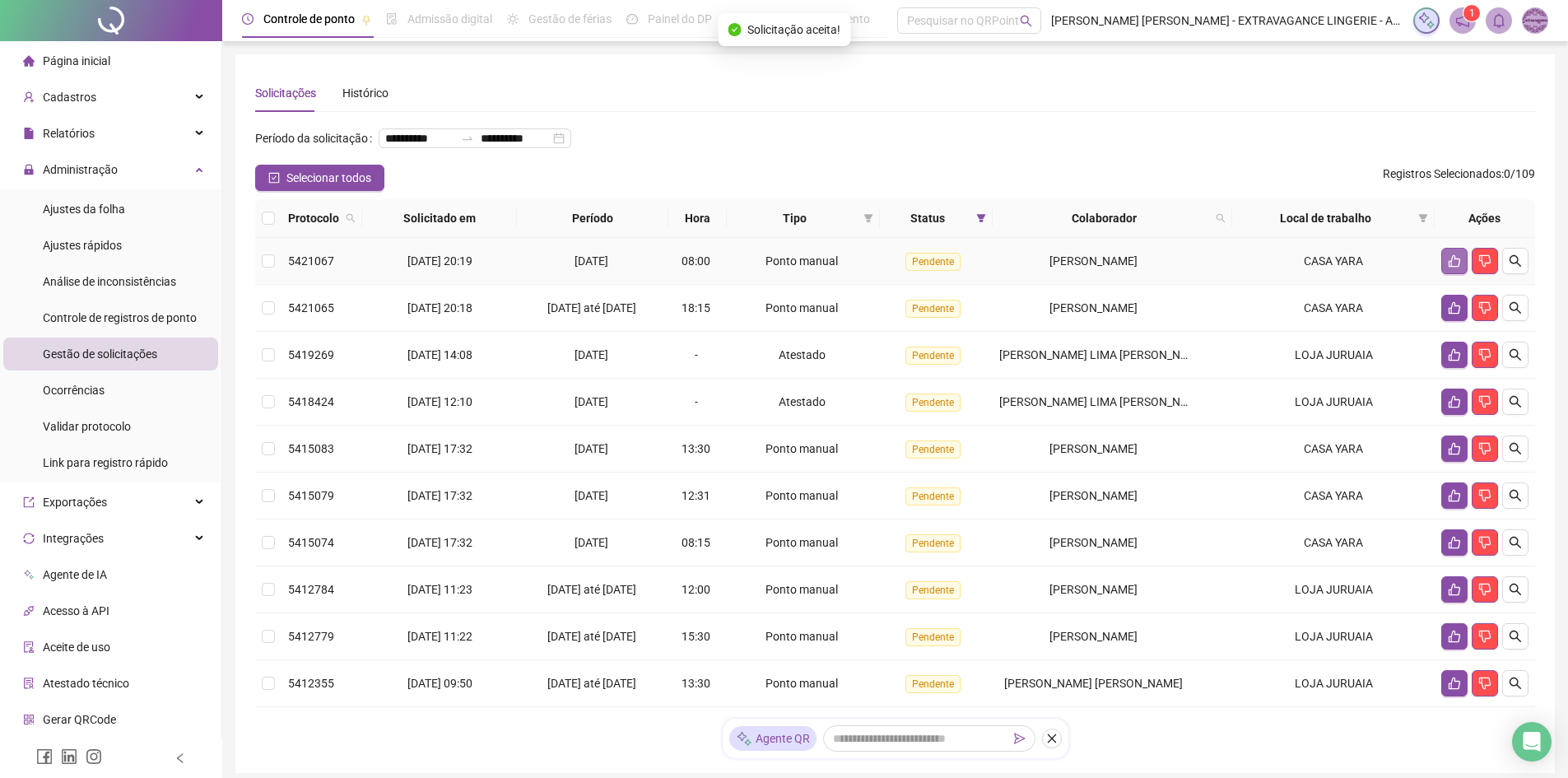
click at [1444, 274] on button "button" at bounding box center [1454, 261] width 26 height 26
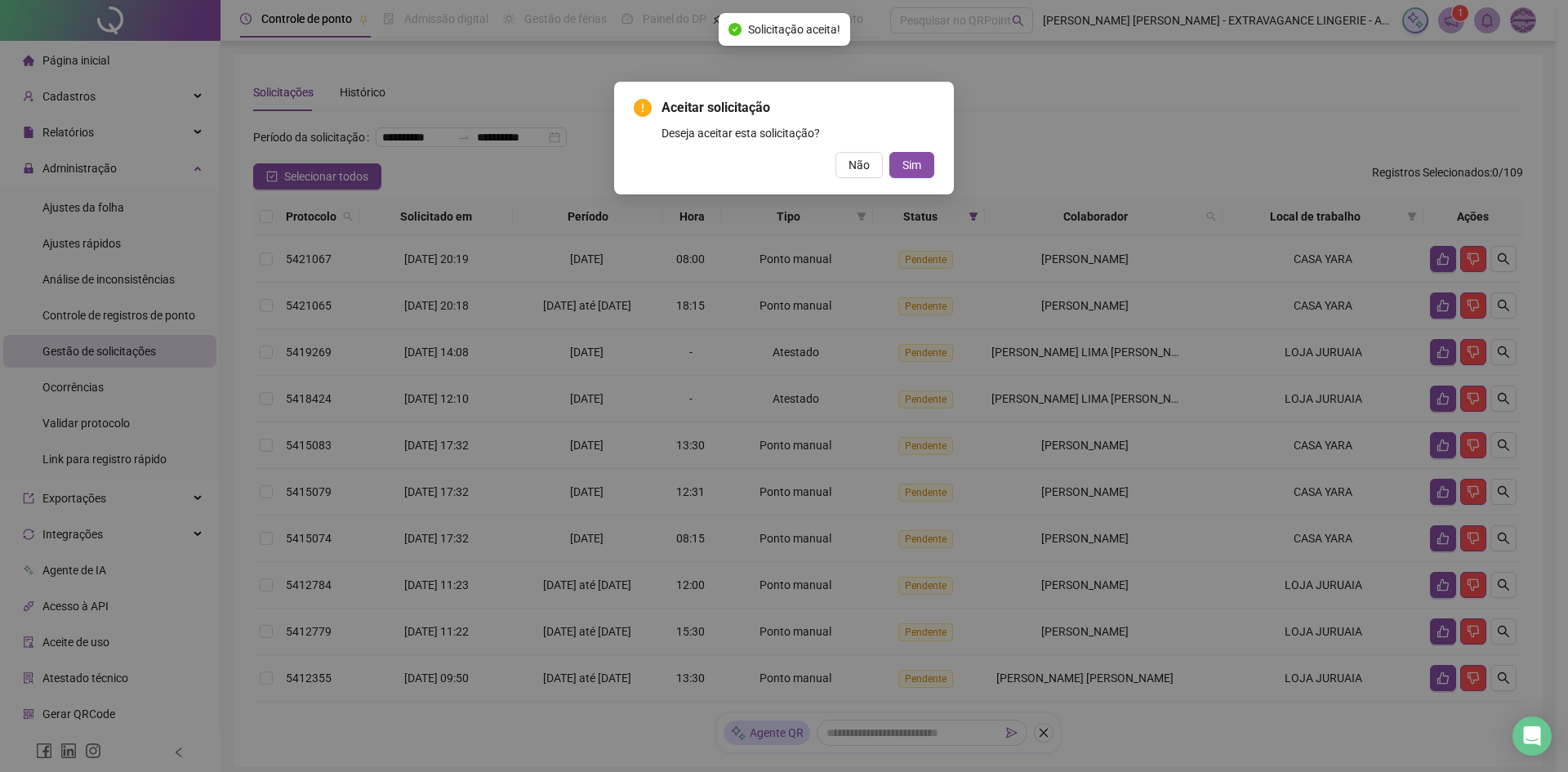
drag, startPoint x: 921, startPoint y: 163, endPoint x: 945, endPoint y: 161, distance: 24.1
click at [921, 163] on span "Sim" at bounding box center [912, 165] width 18 height 18
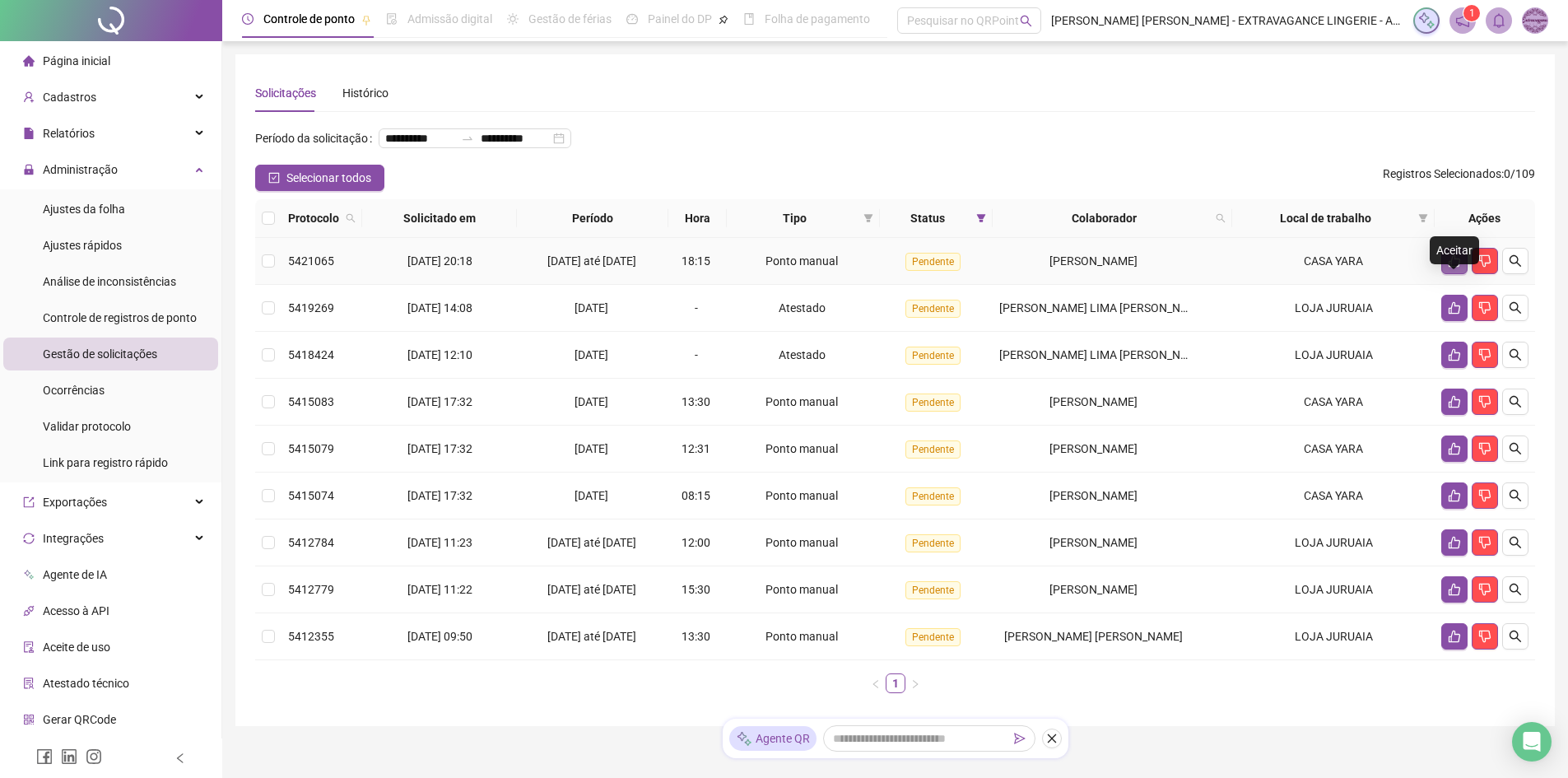
click at [1452, 267] on icon "like" at bounding box center [1454, 261] width 13 height 13
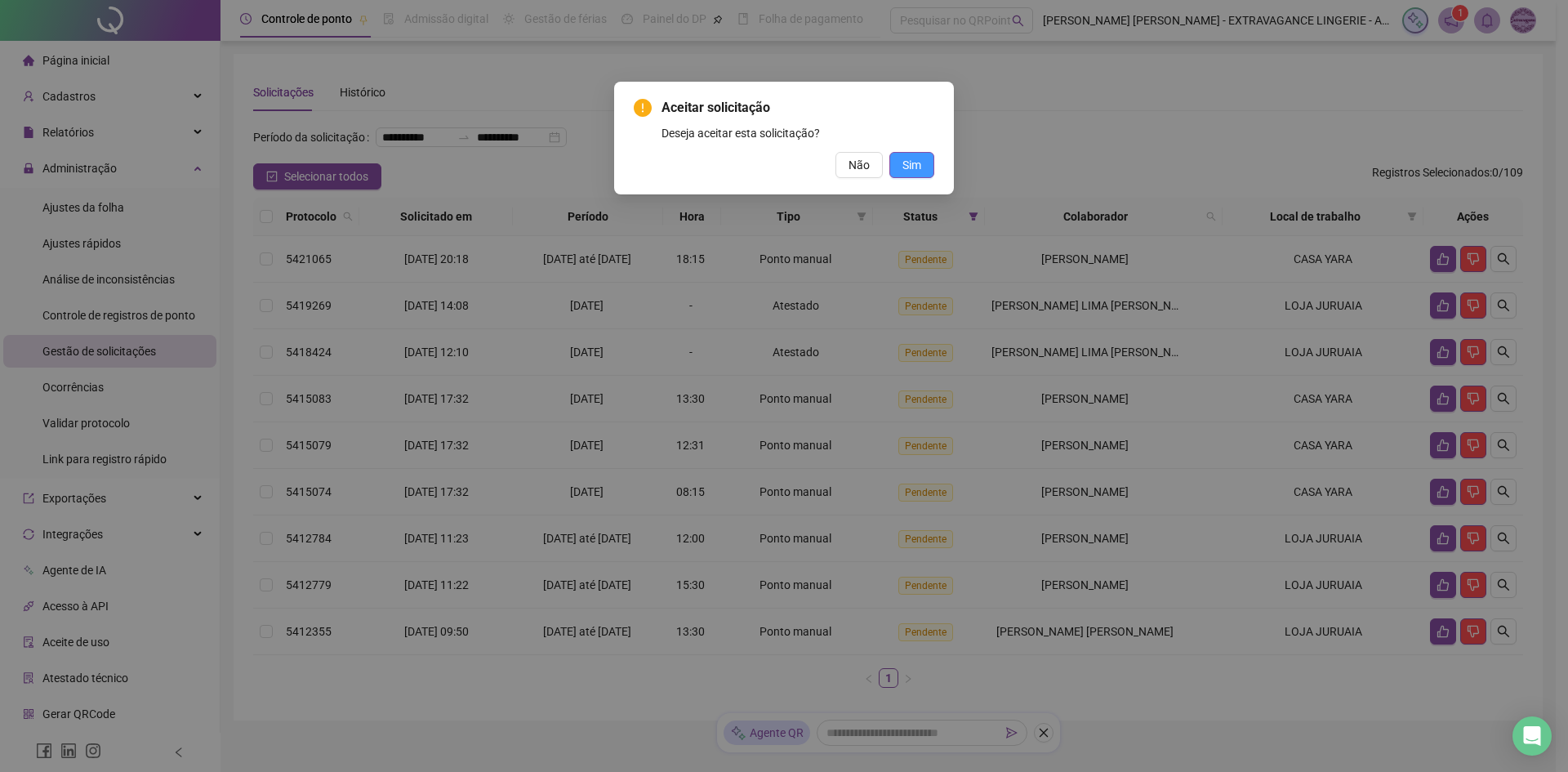
click at [925, 166] on button "Sim" at bounding box center [912, 165] width 45 height 26
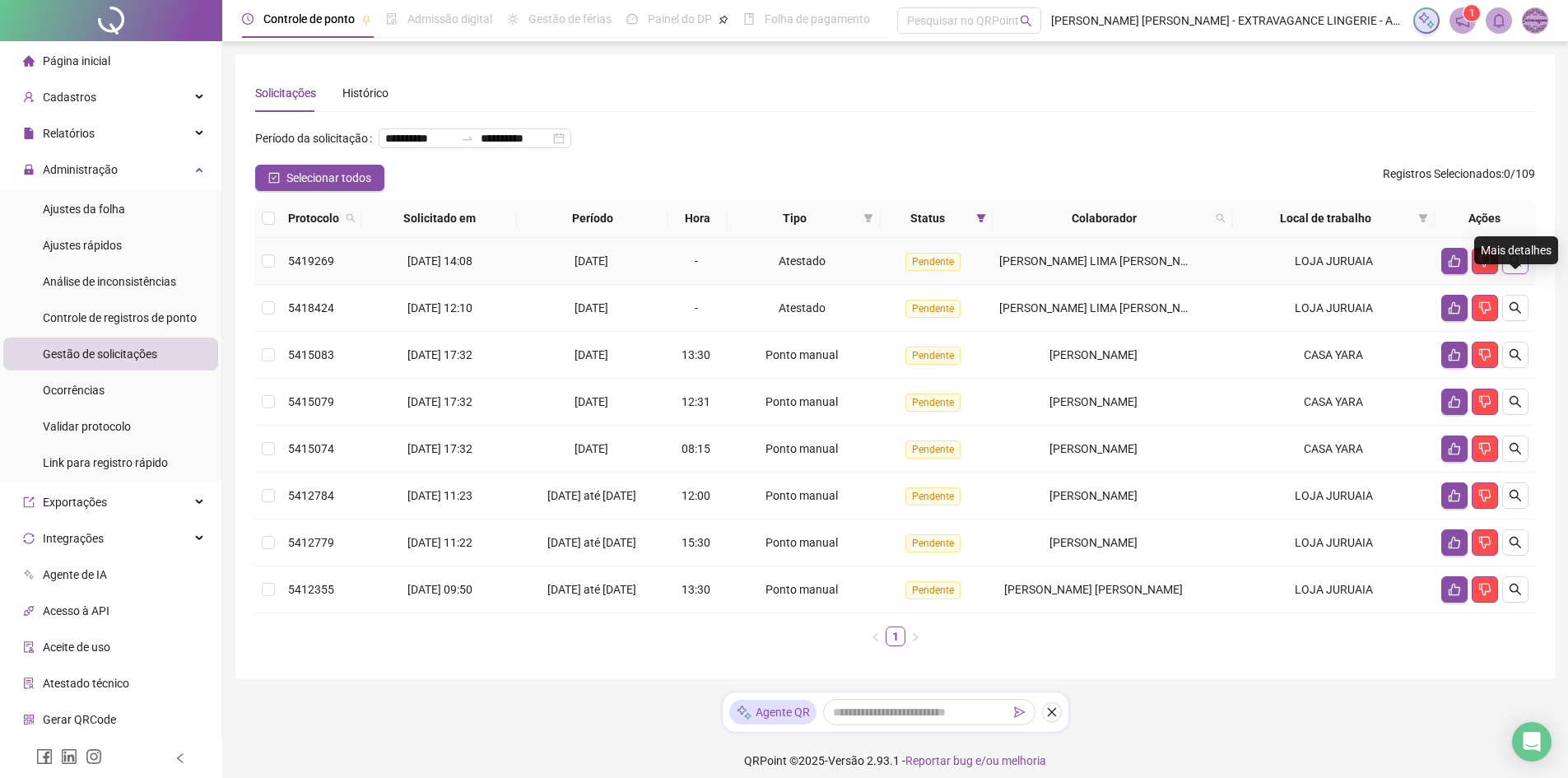
click at [1513, 267] on icon "search" at bounding box center [1515, 261] width 13 height 13
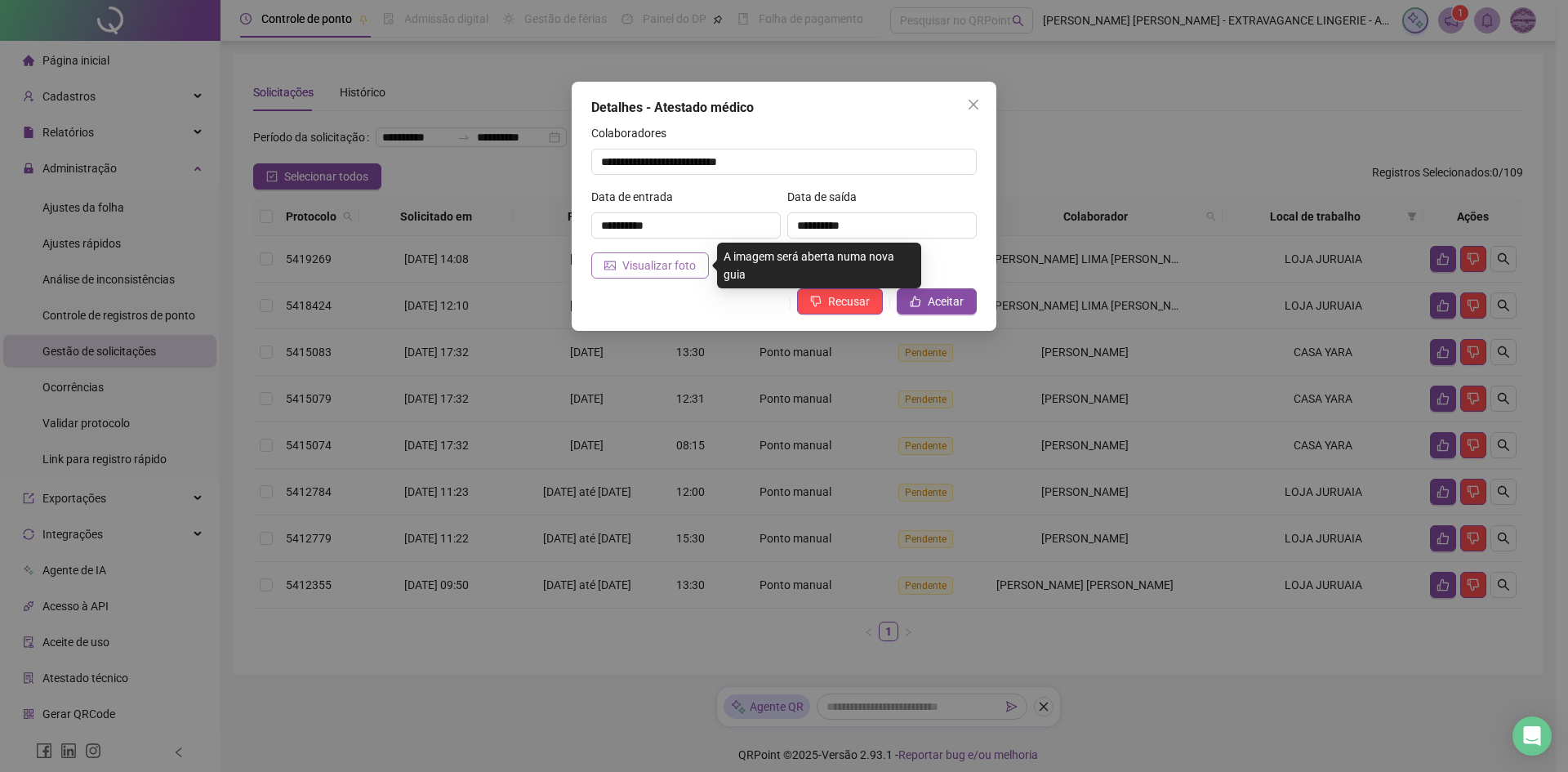
click at [641, 268] on span "Visualizar foto" at bounding box center [659, 266] width 74 height 18
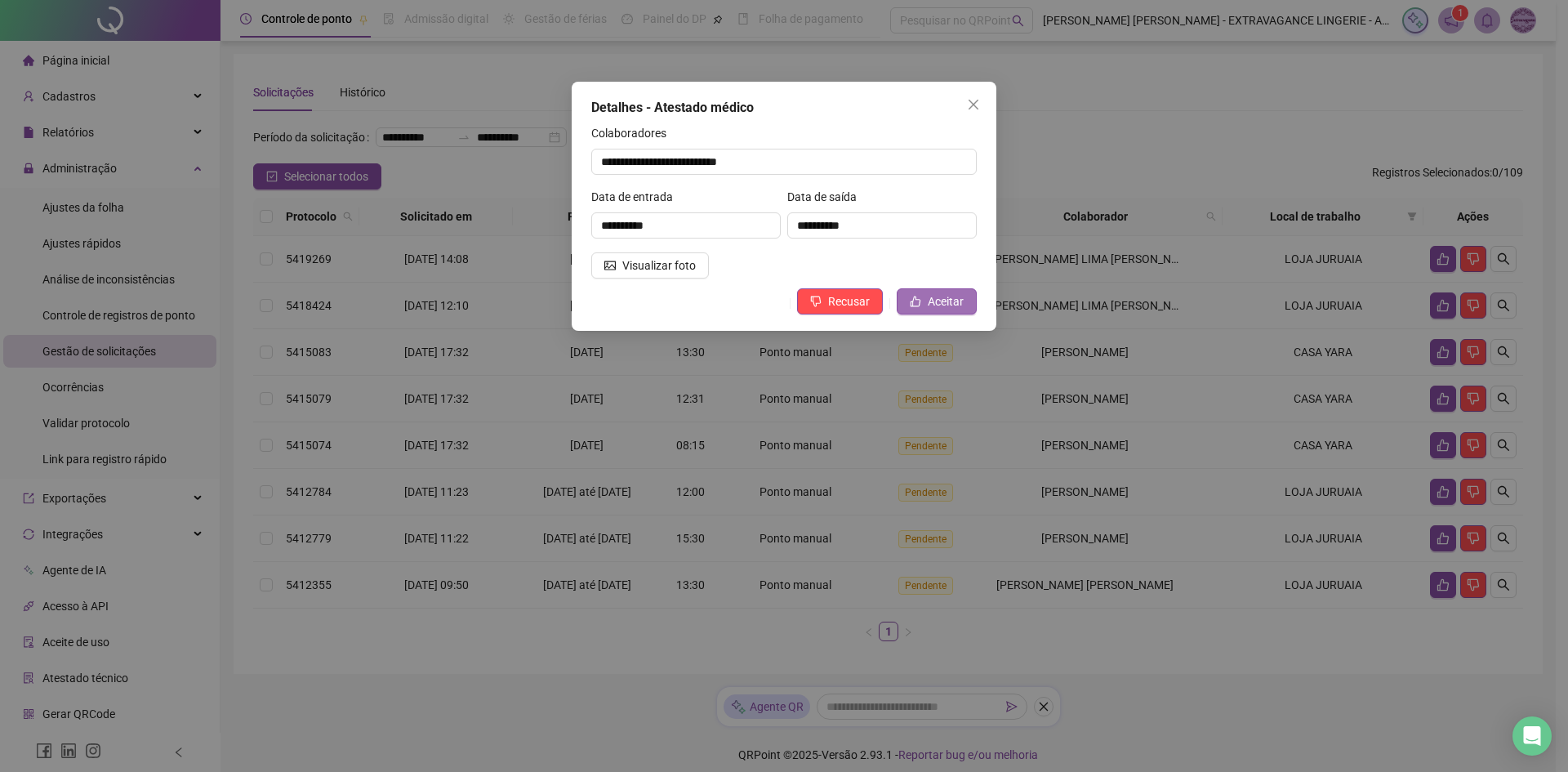
click at [958, 298] on span "Aceitar" at bounding box center [946, 302] width 36 height 18
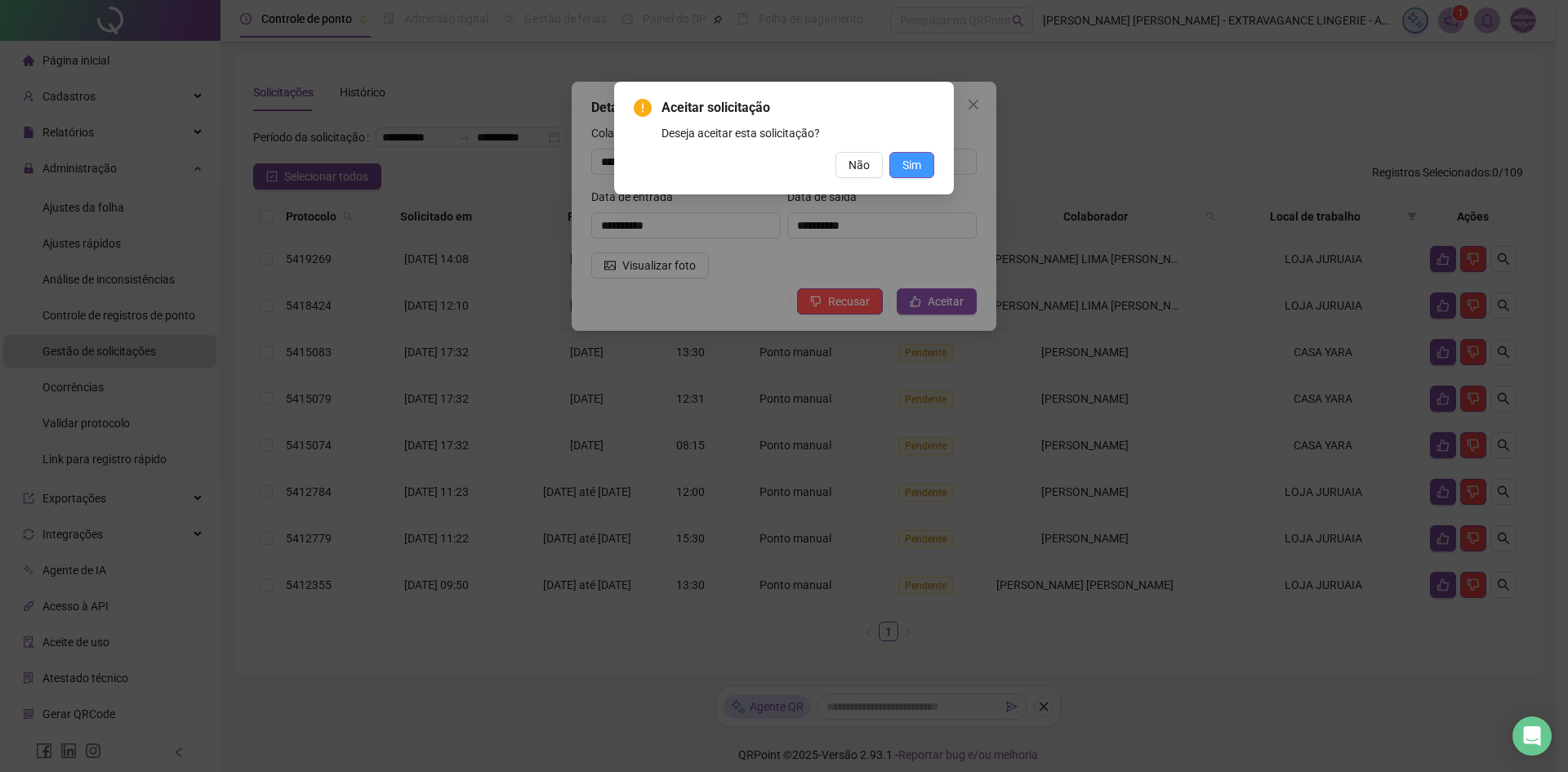
click at [912, 163] on span "Sim" at bounding box center [912, 165] width 18 height 18
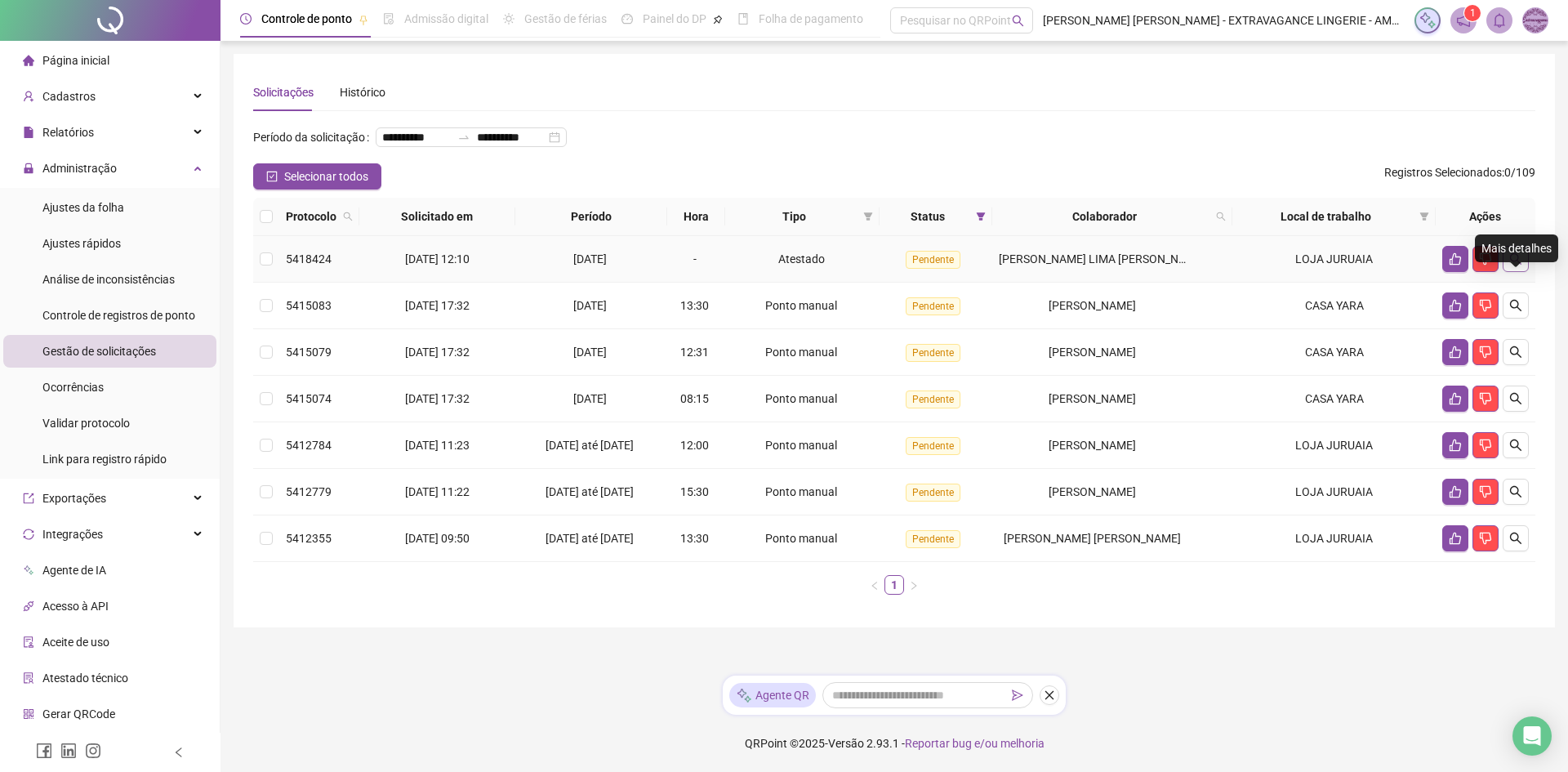
click at [1511, 264] on icon "search" at bounding box center [1516, 259] width 11 height 11
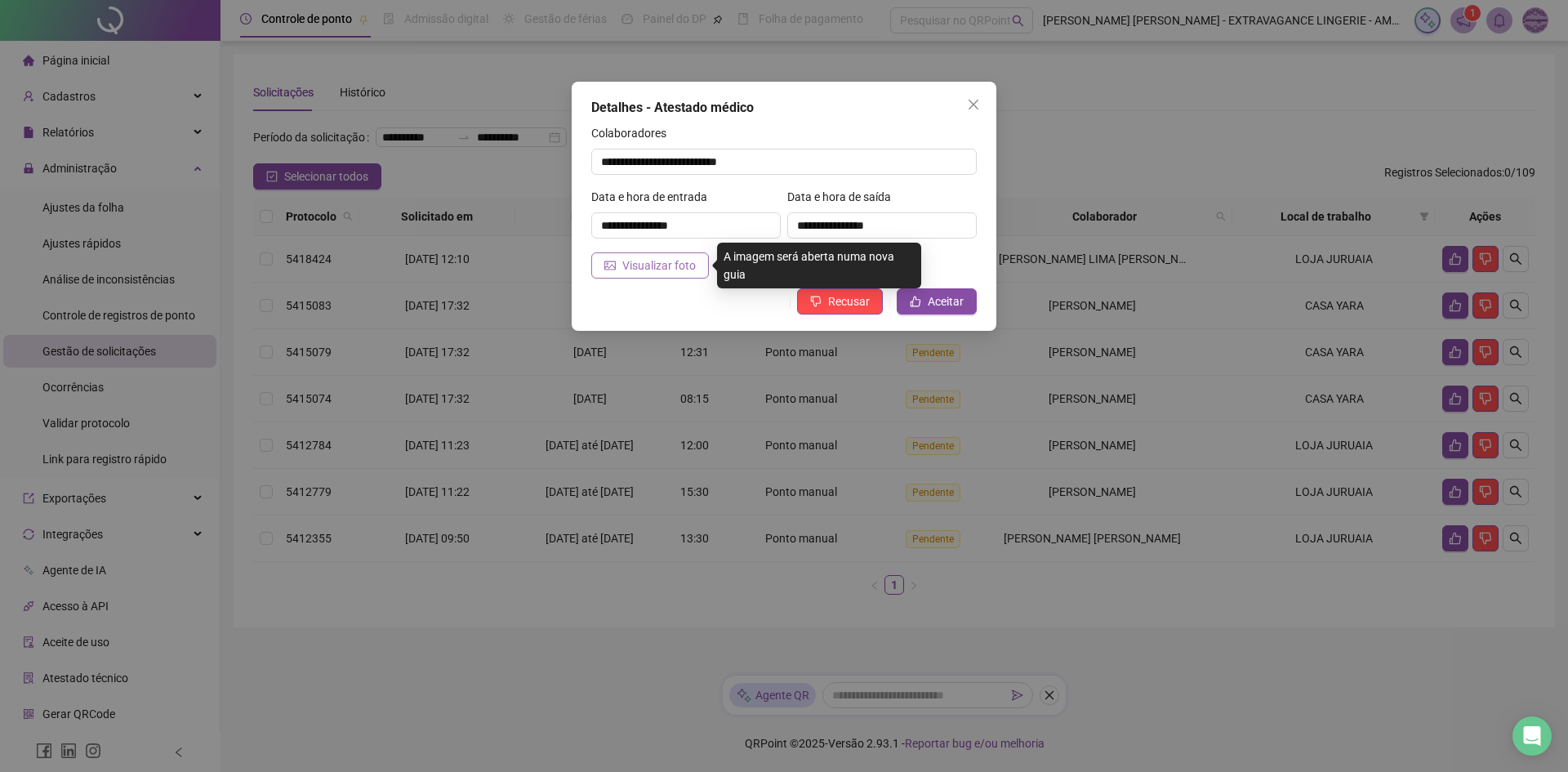
click at [678, 257] on span "Visualizar foto" at bounding box center [659, 266] width 74 height 18
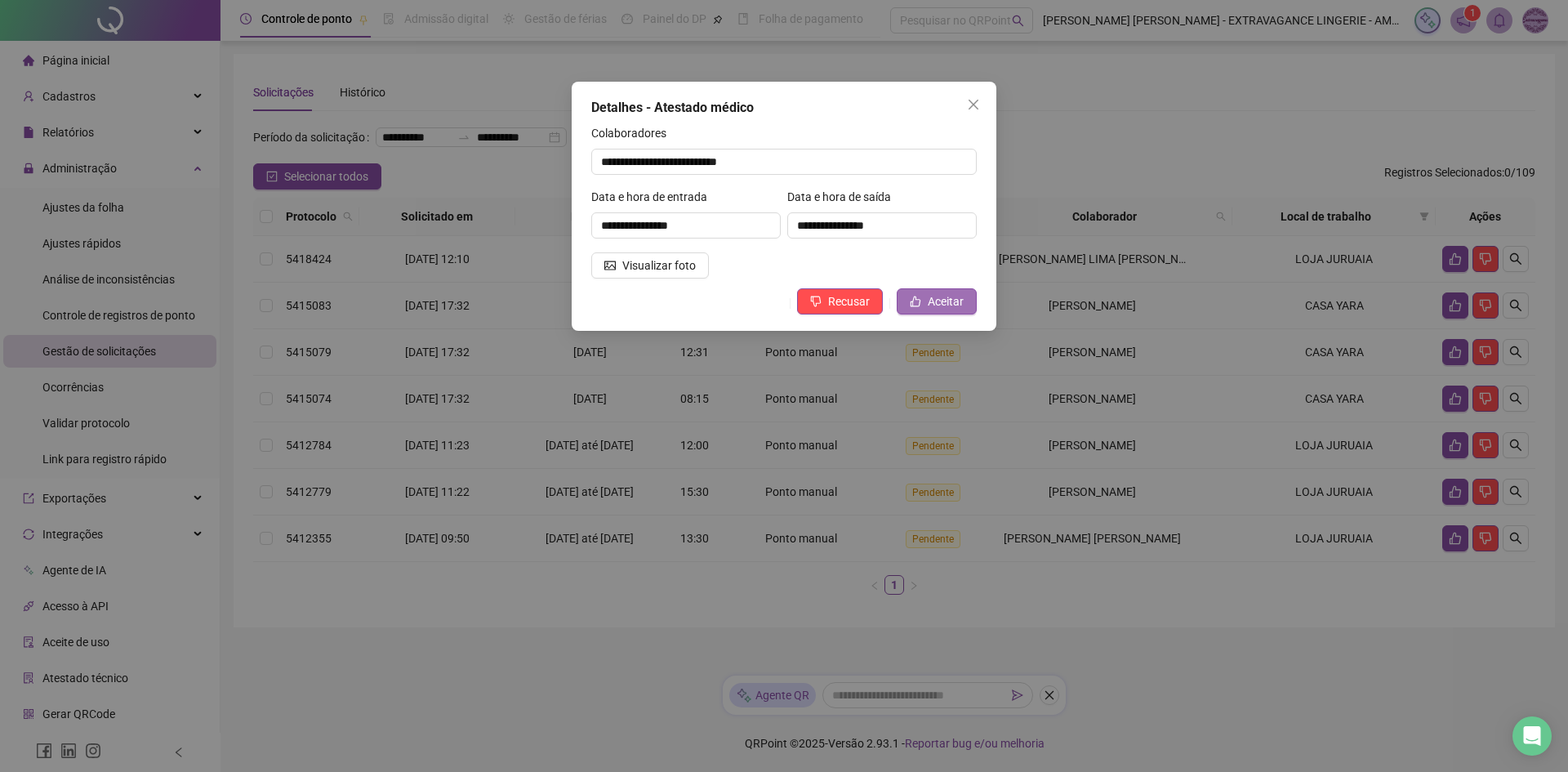
click at [929, 308] on span "Aceitar" at bounding box center [946, 302] width 36 height 18
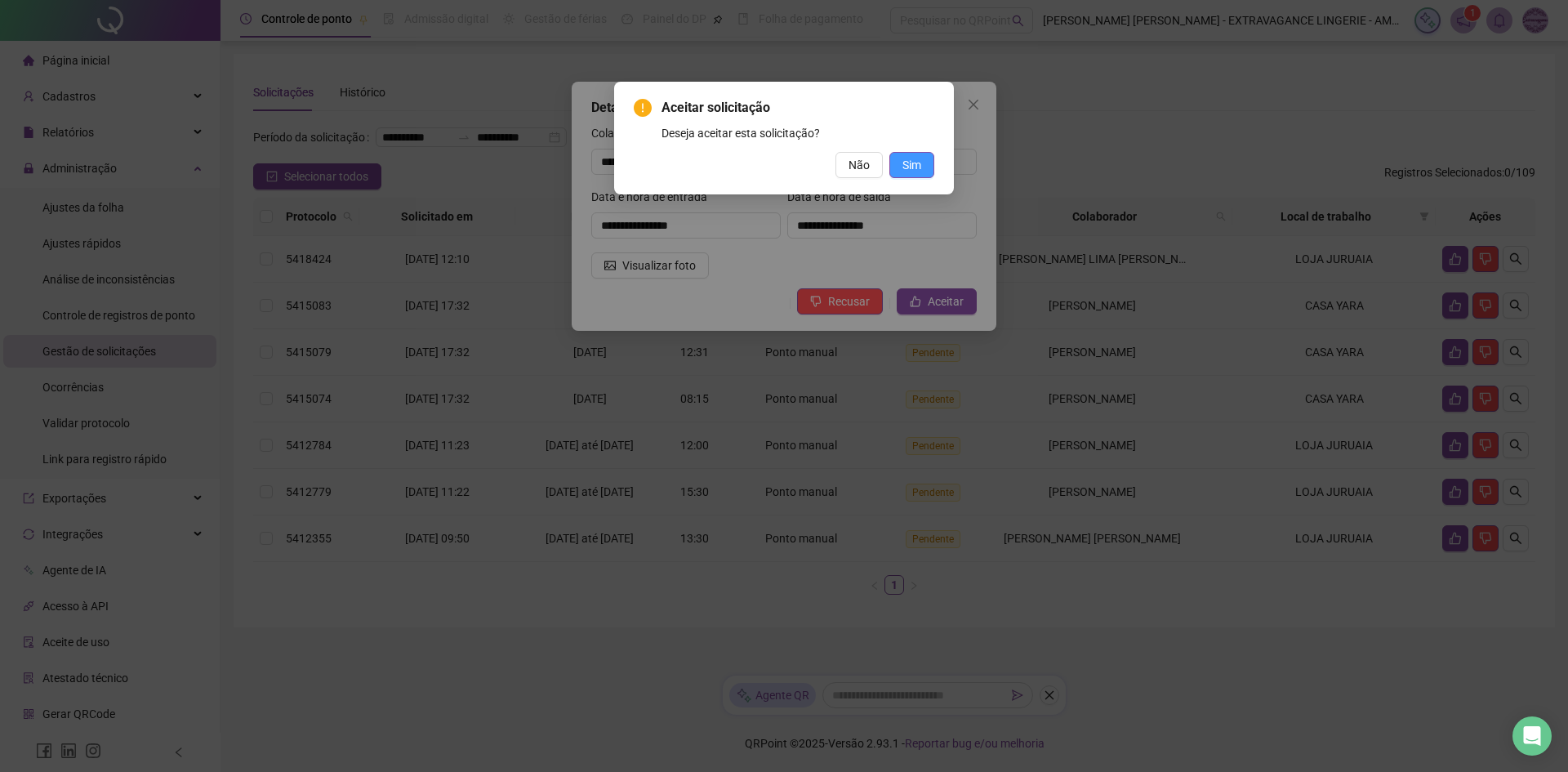
click at [908, 162] on span "Sim" at bounding box center [912, 165] width 18 height 18
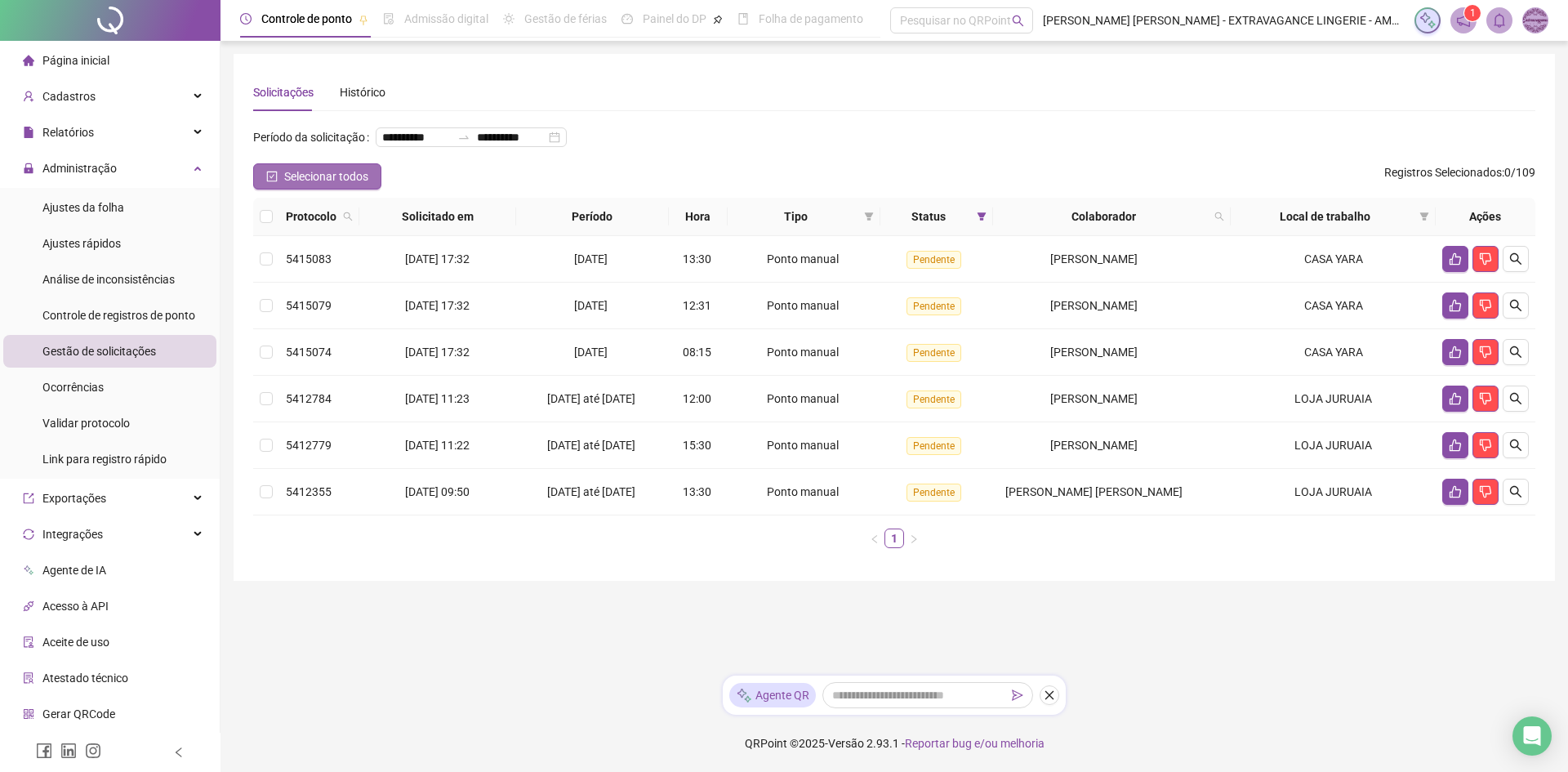
click at [282, 190] on button "Selecionar todos" at bounding box center [317, 176] width 128 height 26
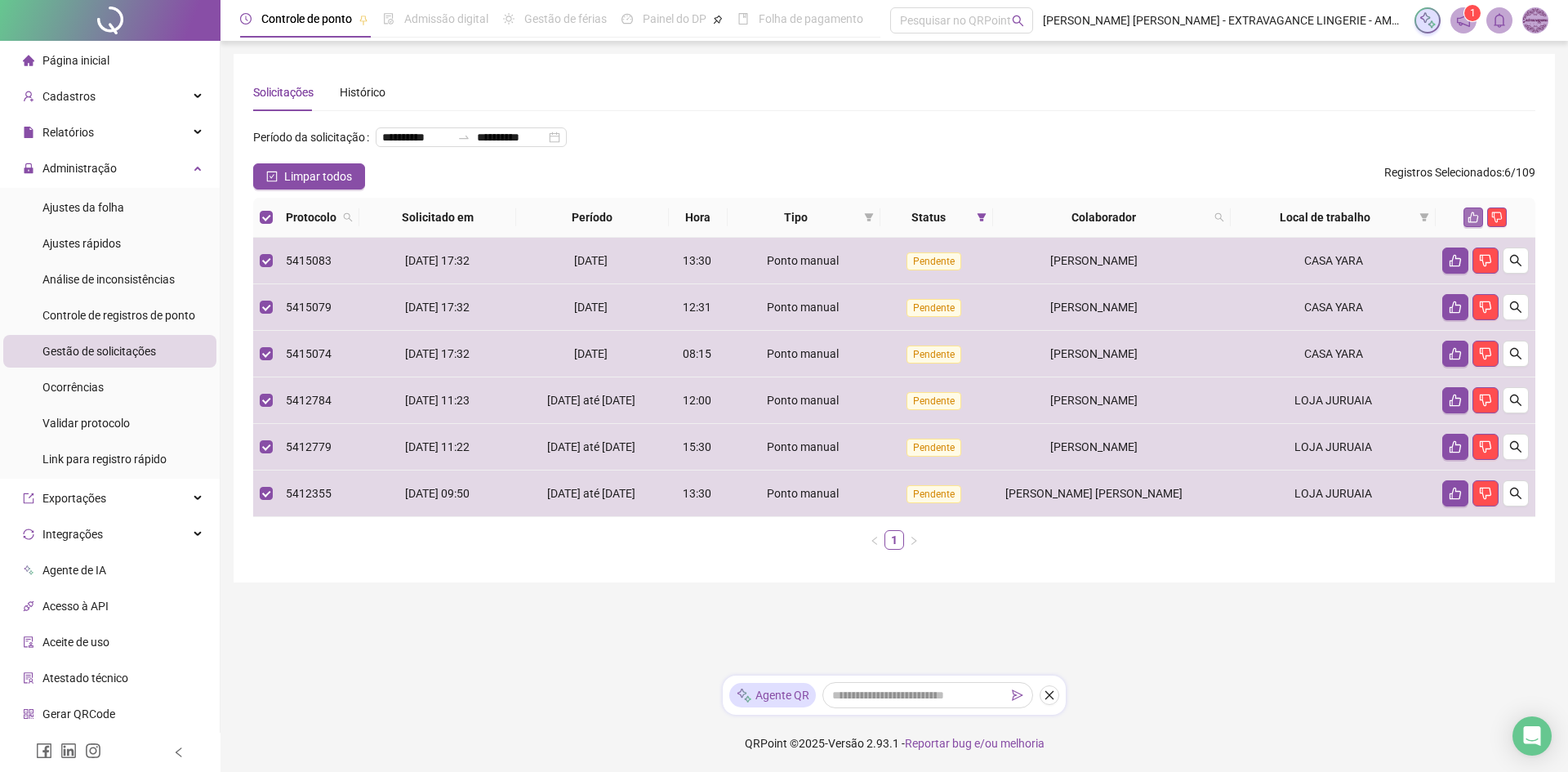
click at [1468, 223] on icon "like" at bounding box center [1473, 217] width 11 height 11
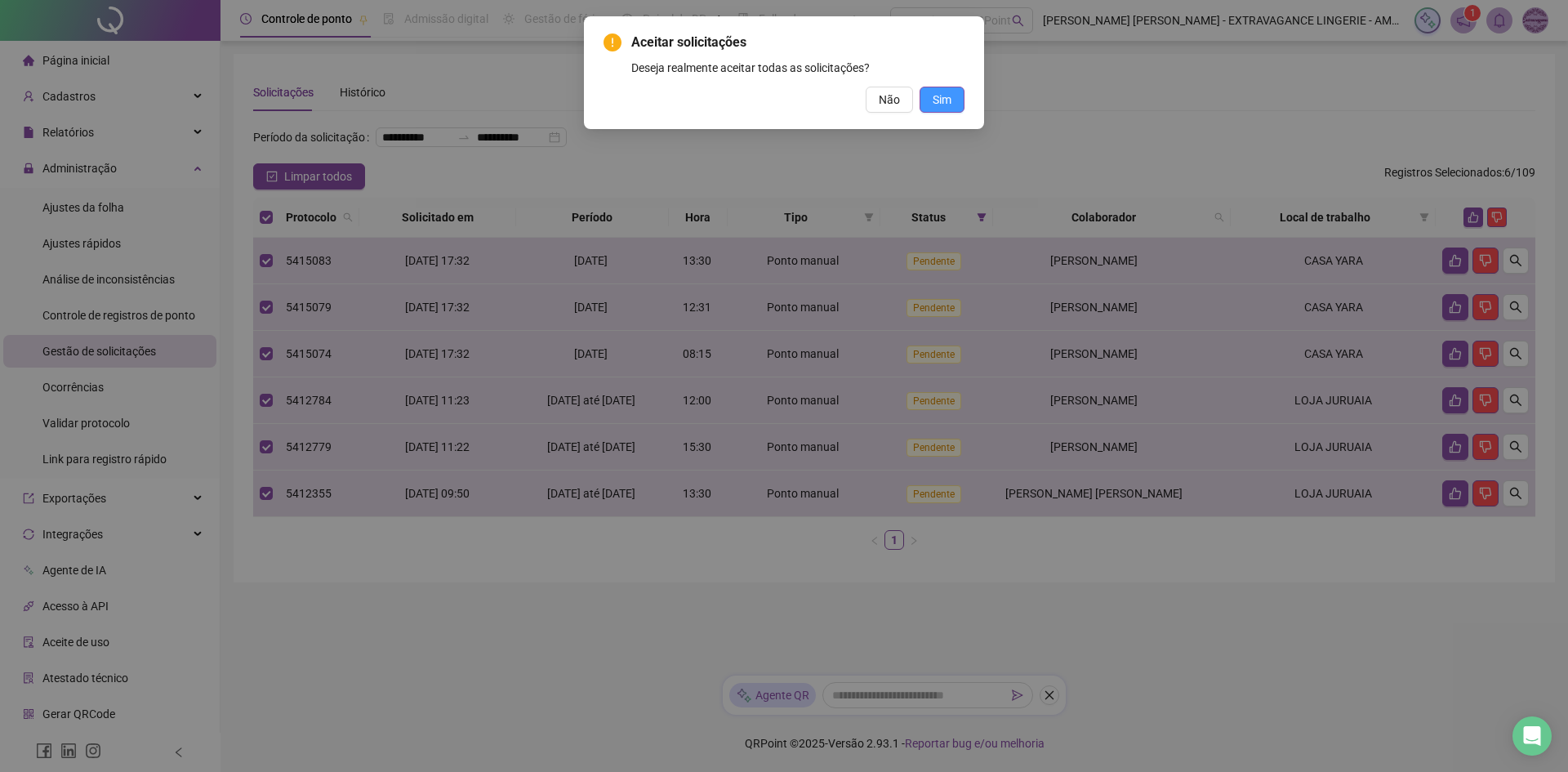
click at [952, 99] on button "Sim" at bounding box center [942, 99] width 45 height 26
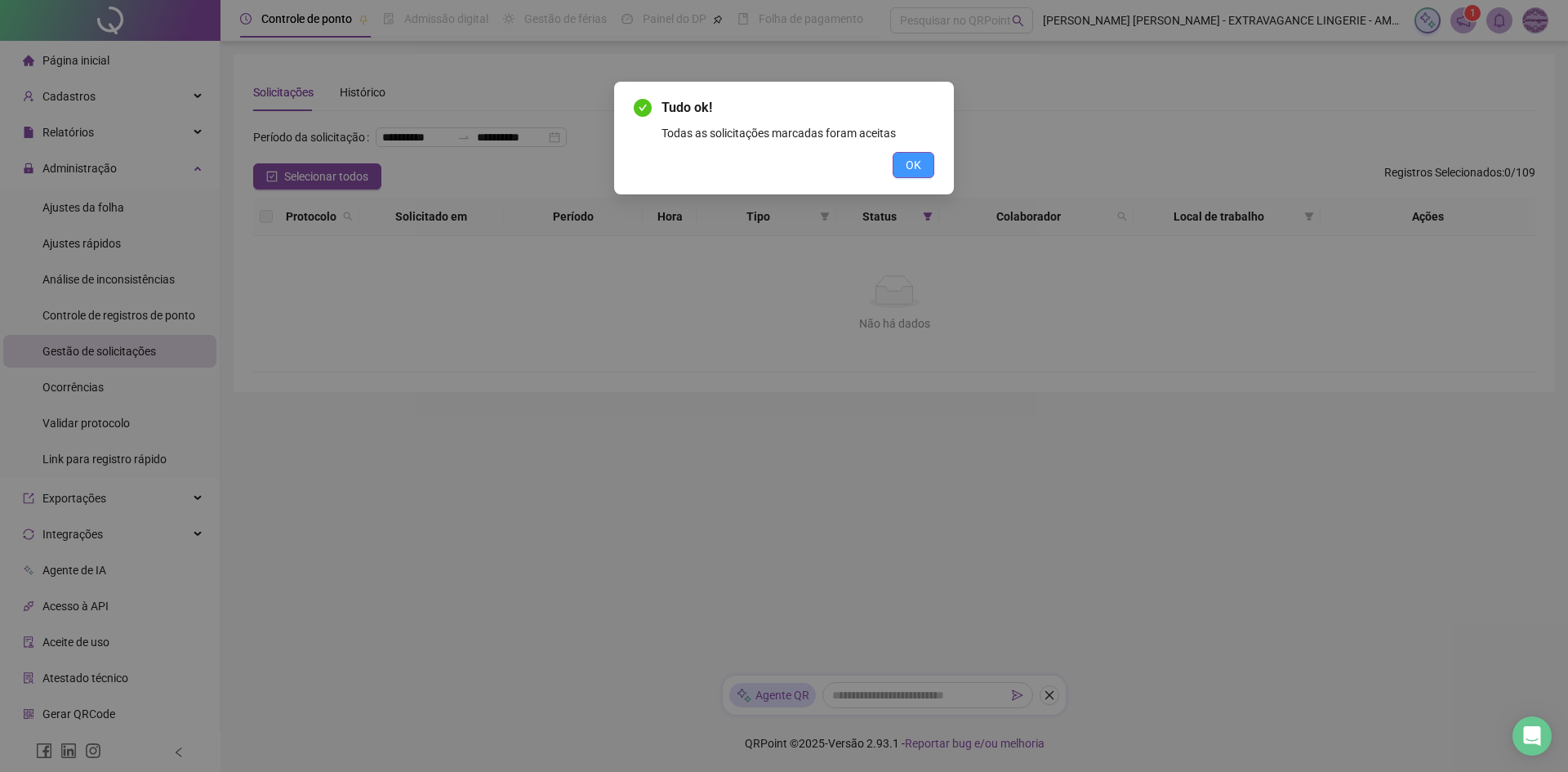
click at [908, 162] on span "OK" at bounding box center [913, 165] width 16 height 18
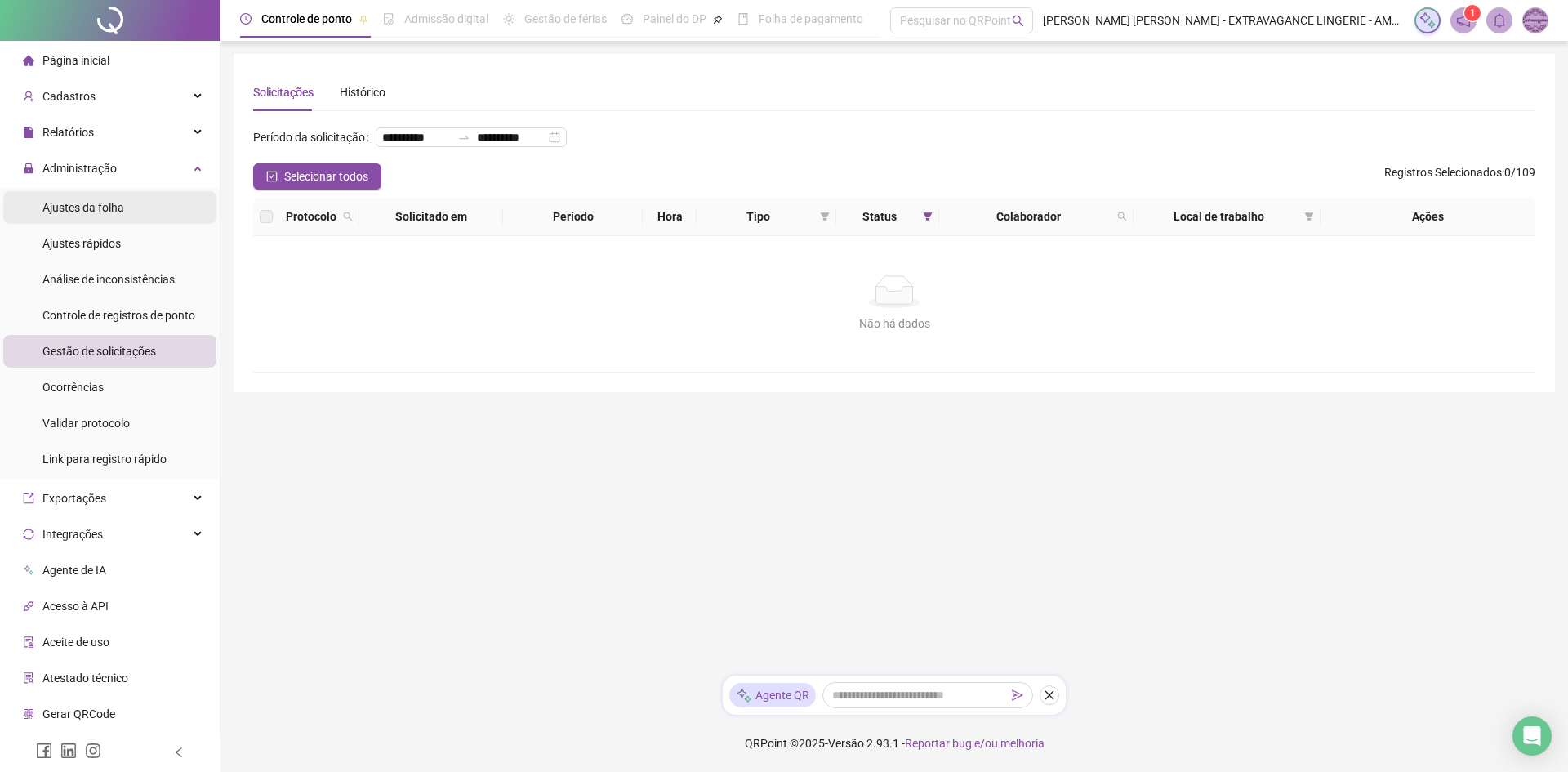
click at [113, 204] on span "Ajustes da folha" at bounding box center [83, 207] width 82 height 13
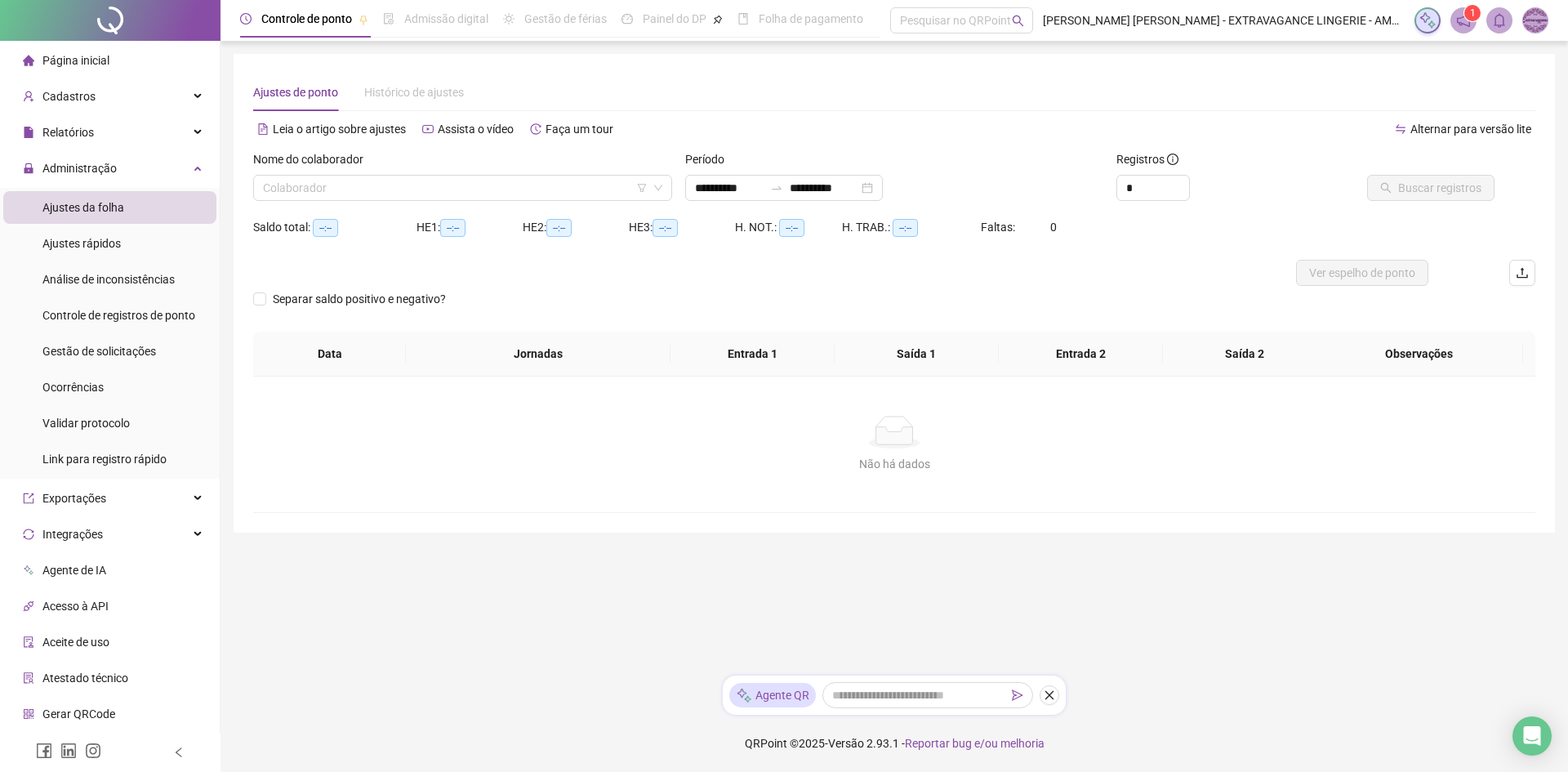
type input "**********"
click at [409, 187] on input "search" at bounding box center [456, 188] width 385 height 25
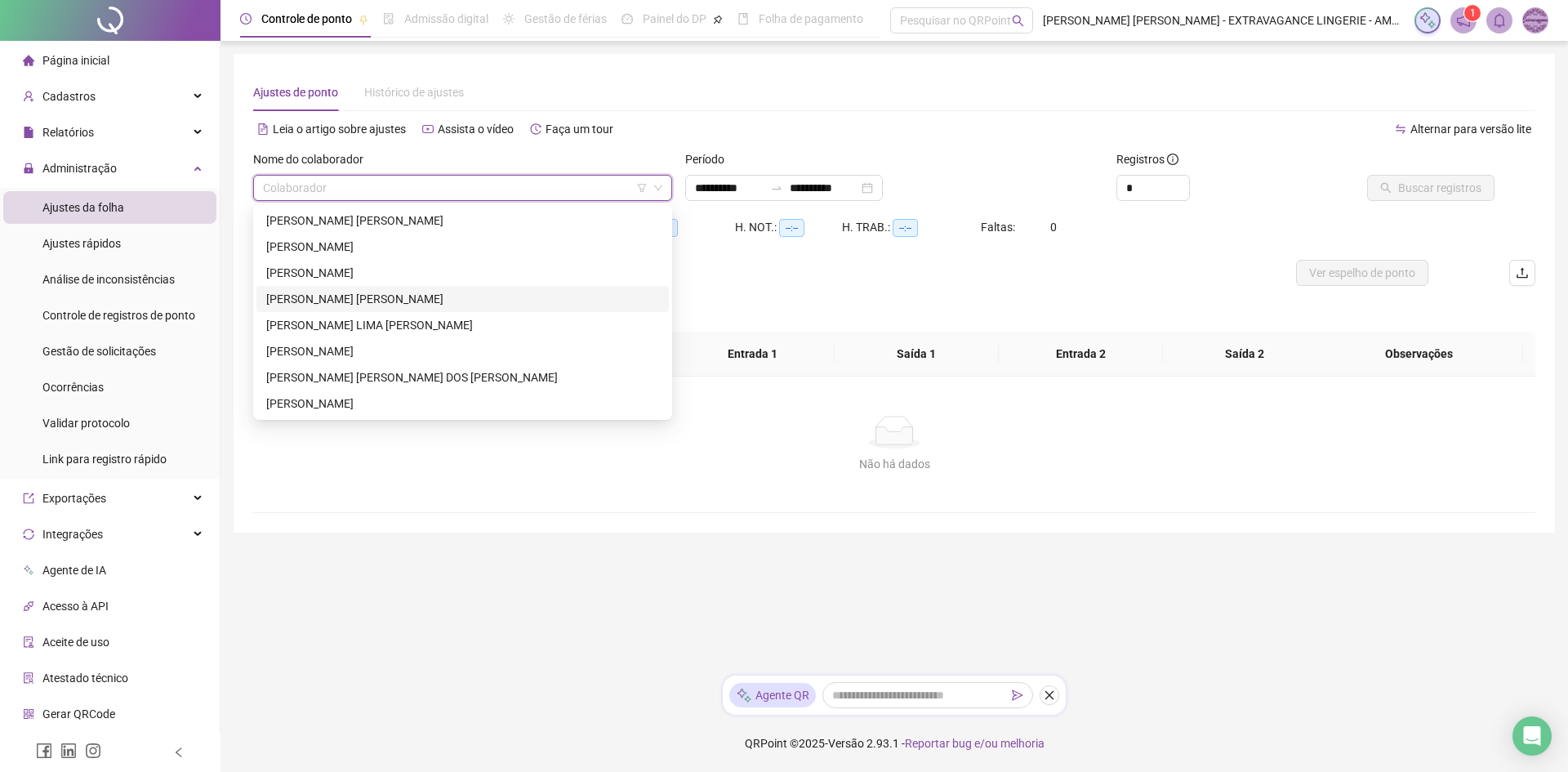
click at [436, 297] on div "LARISSA MARIA MILITÃO GOMES" at bounding box center [462, 299] width 393 height 18
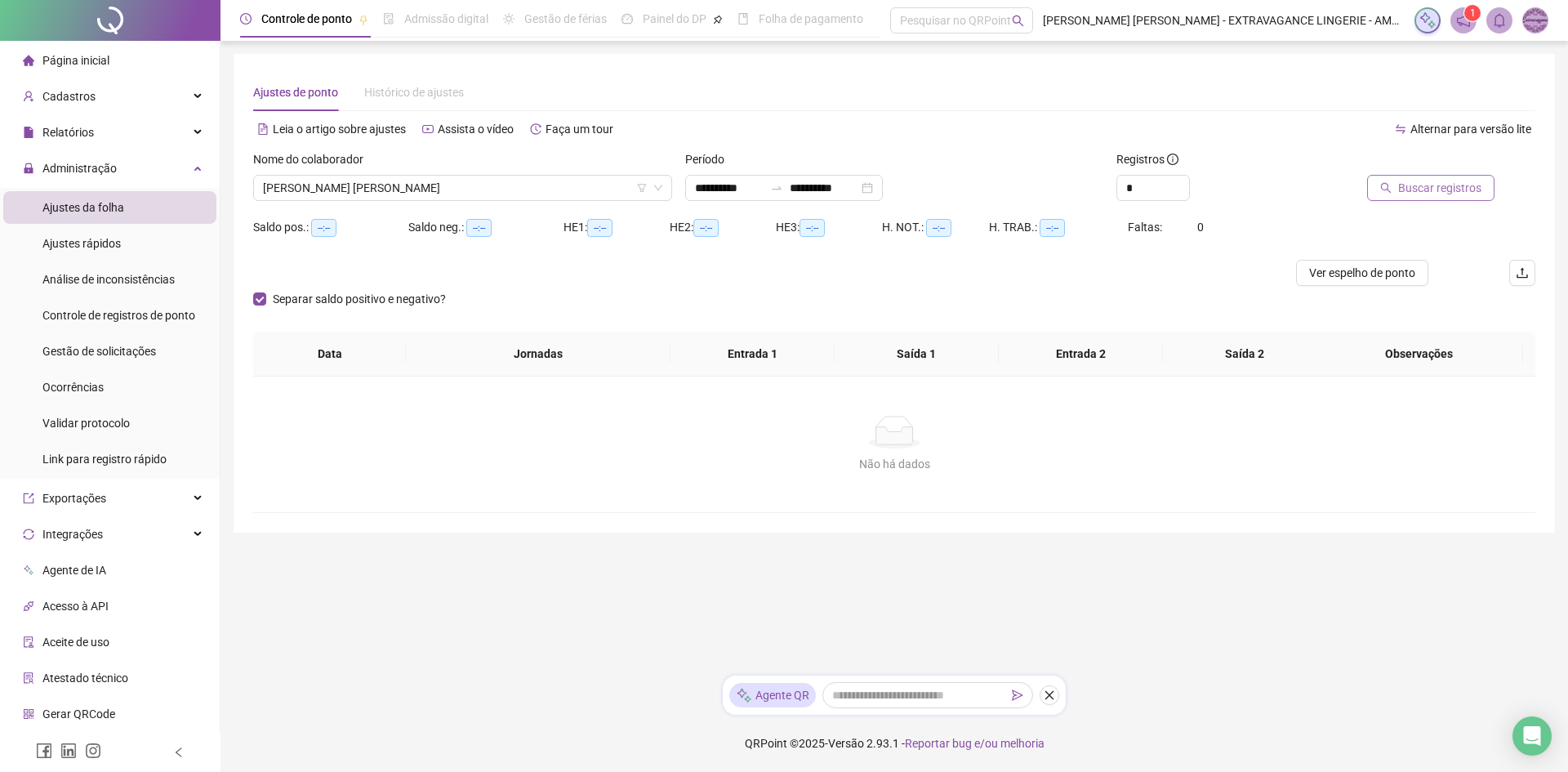
click at [1436, 185] on span "Buscar registros" at bounding box center [1440, 188] width 83 height 18
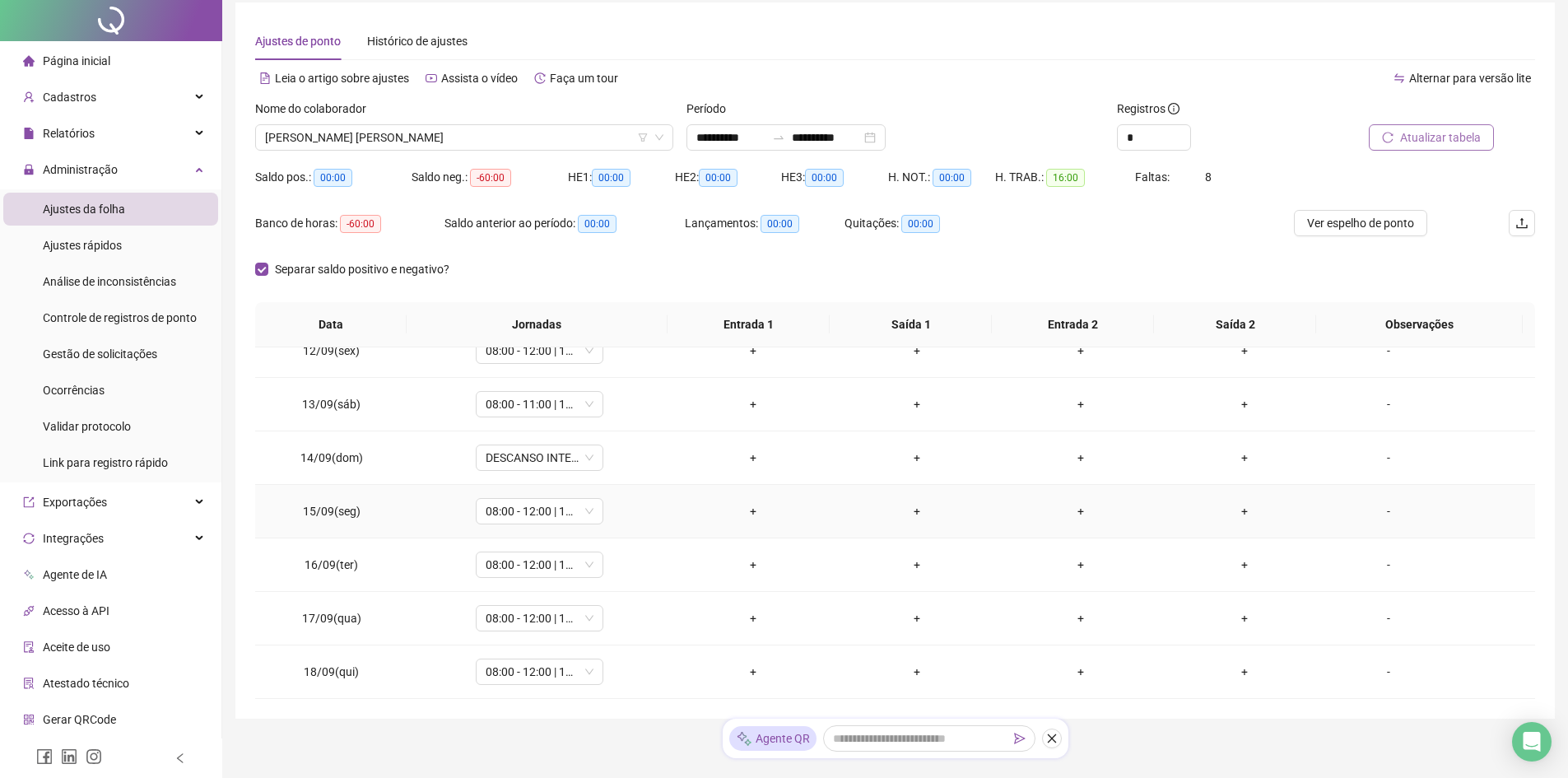
scroll to position [103, 0]
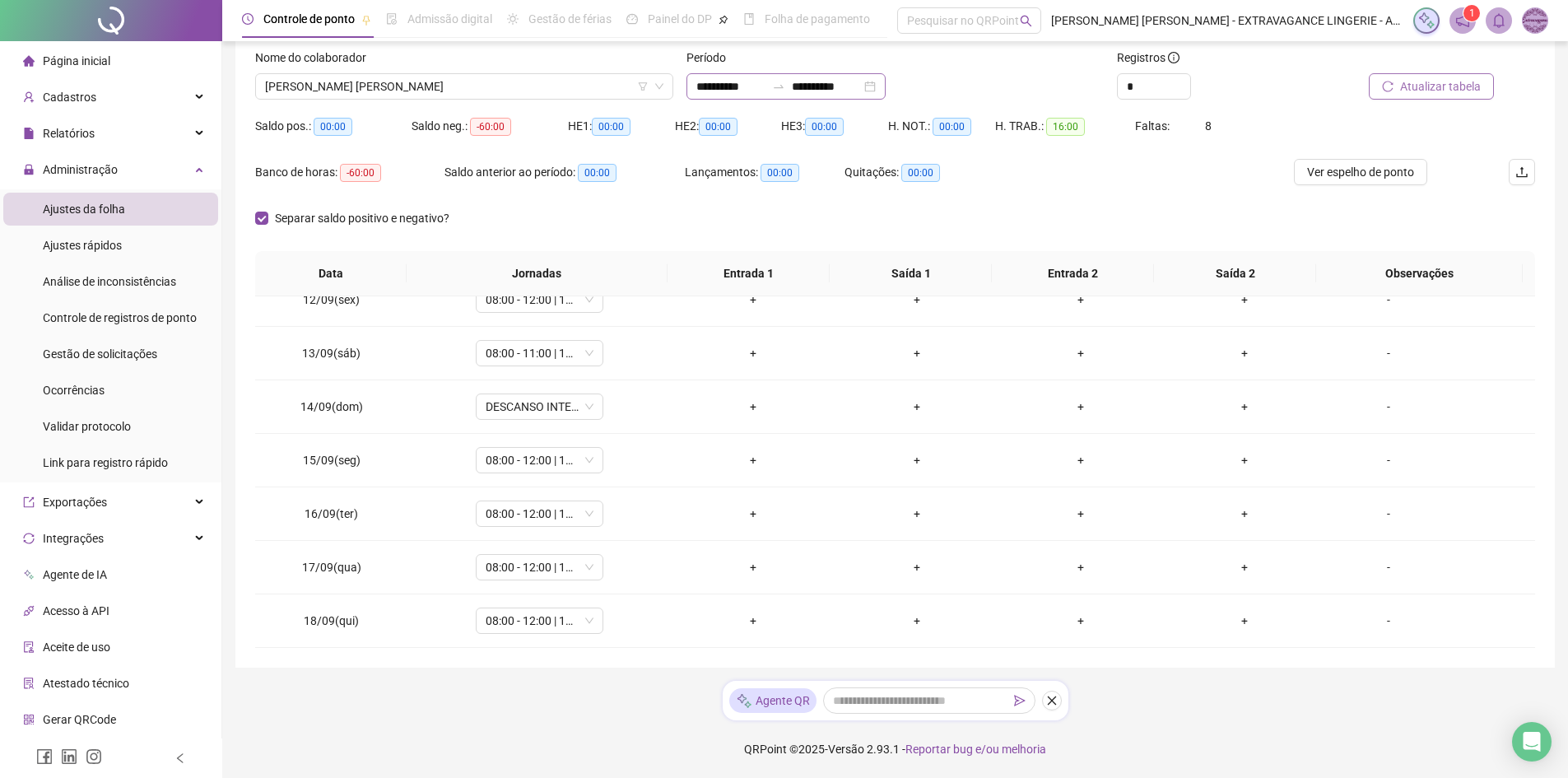
click at [886, 89] on div "**********" at bounding box center [786, 86] width 199 height 26
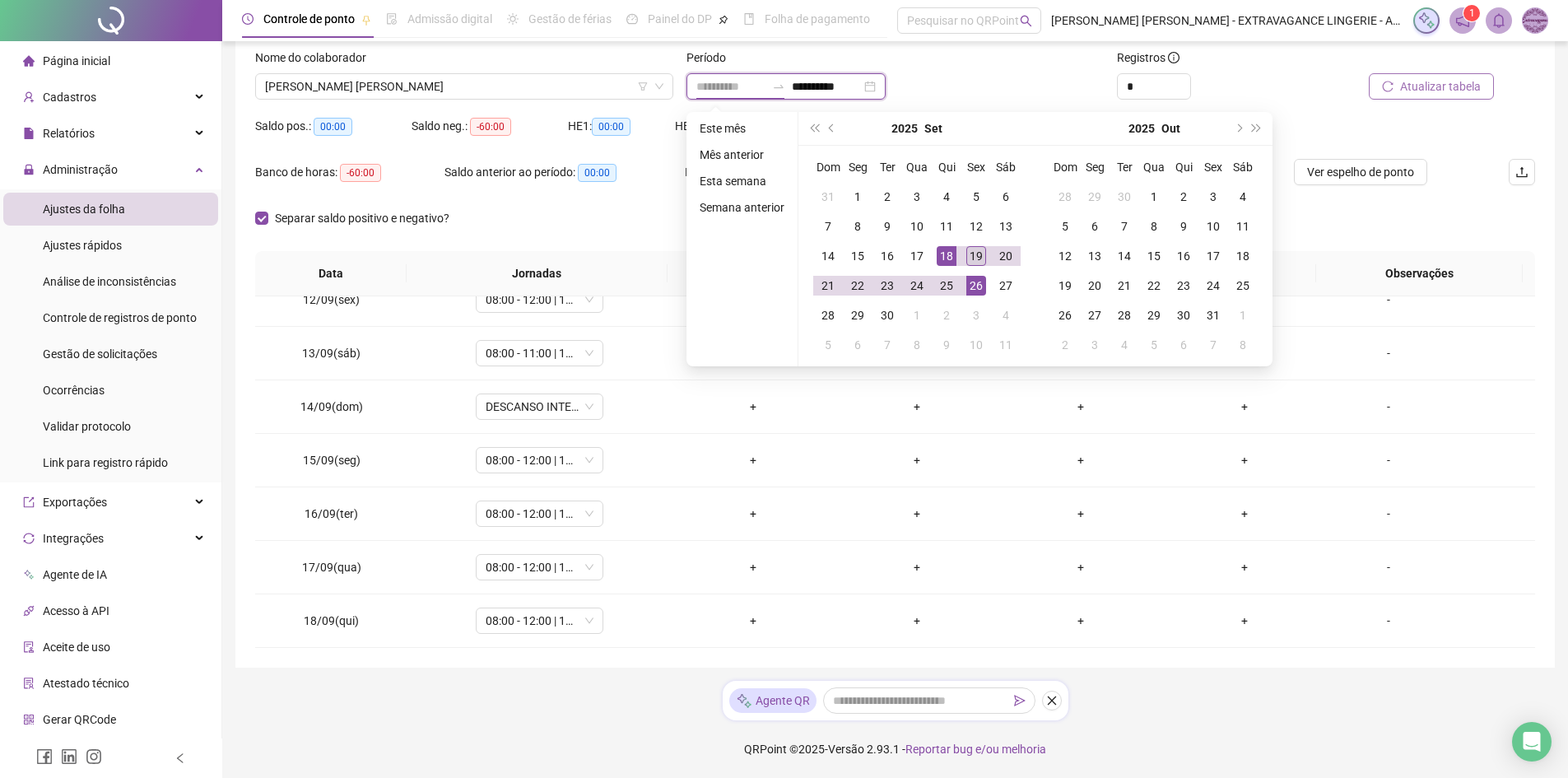
type input "**********"
click at [972, 254] on div "19" at bounding box center [975, 255] width 19 height 19
type input "**********"
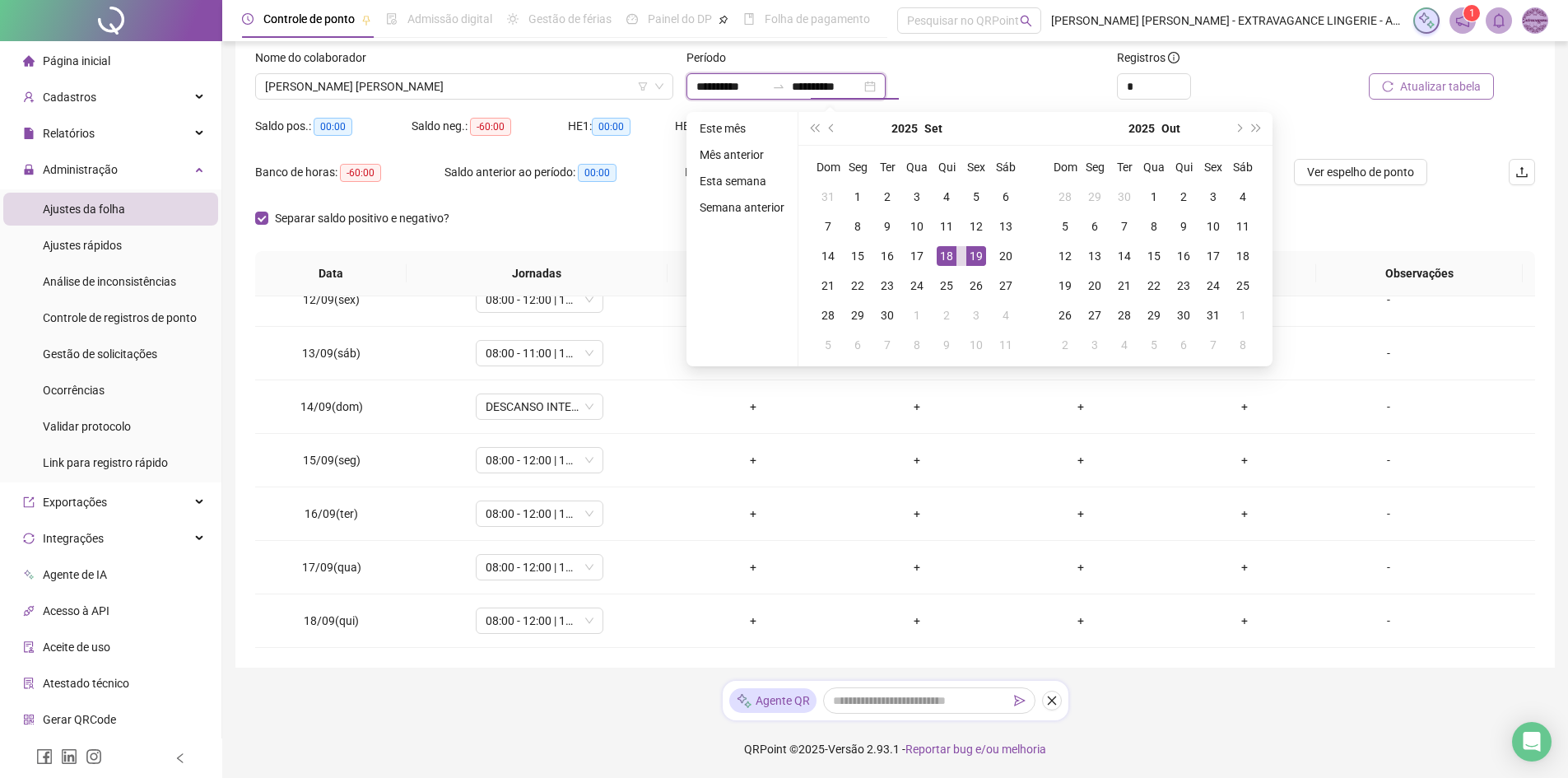
click at [721, 80] on input "**********" at bounding box center [730, 86] width 70 height 19
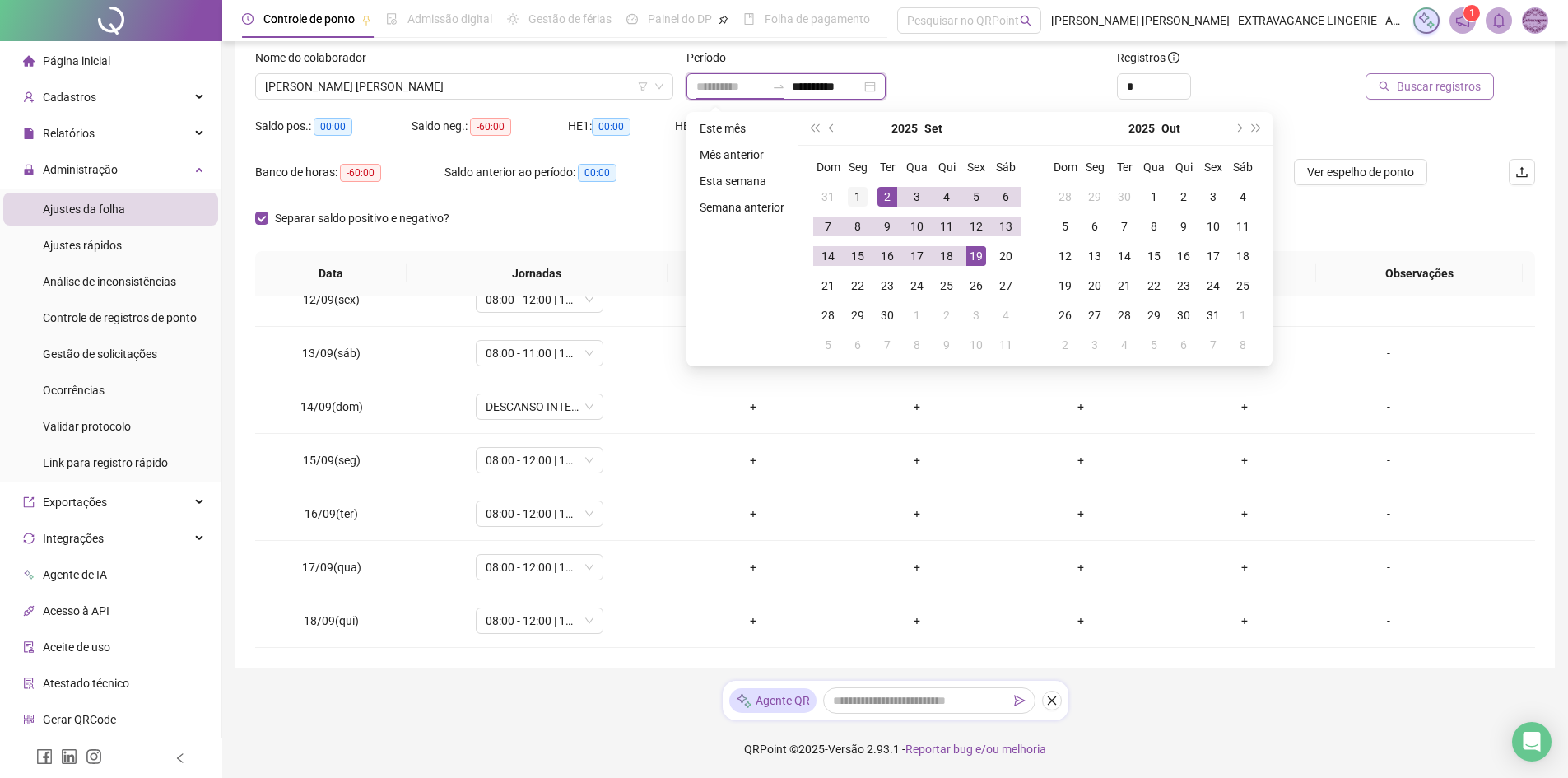
type input "**********"
click at [861, 190] on div "1" at bounding box center [857, 196] width 19 height 19
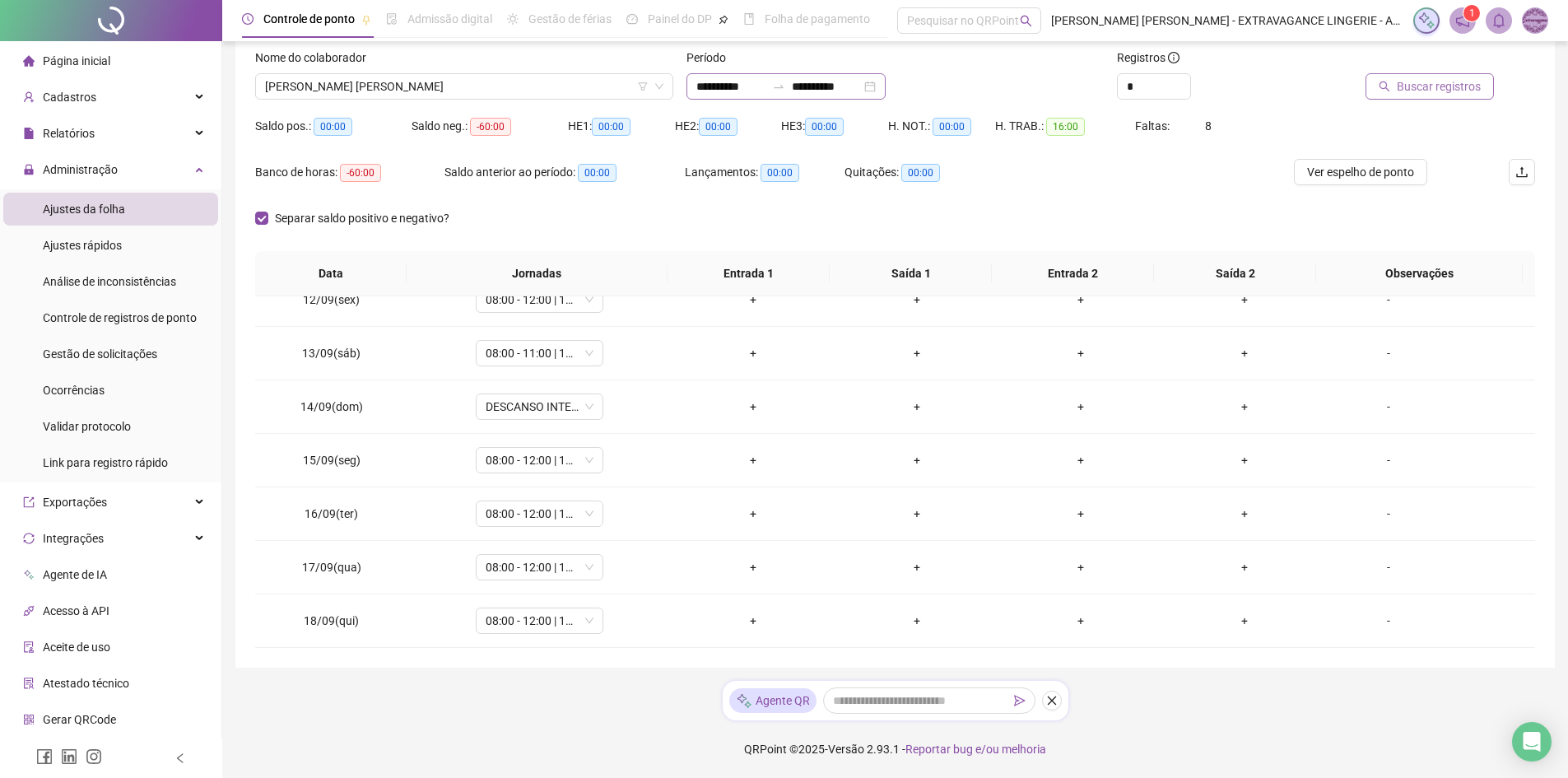
click at [837, 97] on div "**********" at bounding box center [786, 86] width 199 height 26
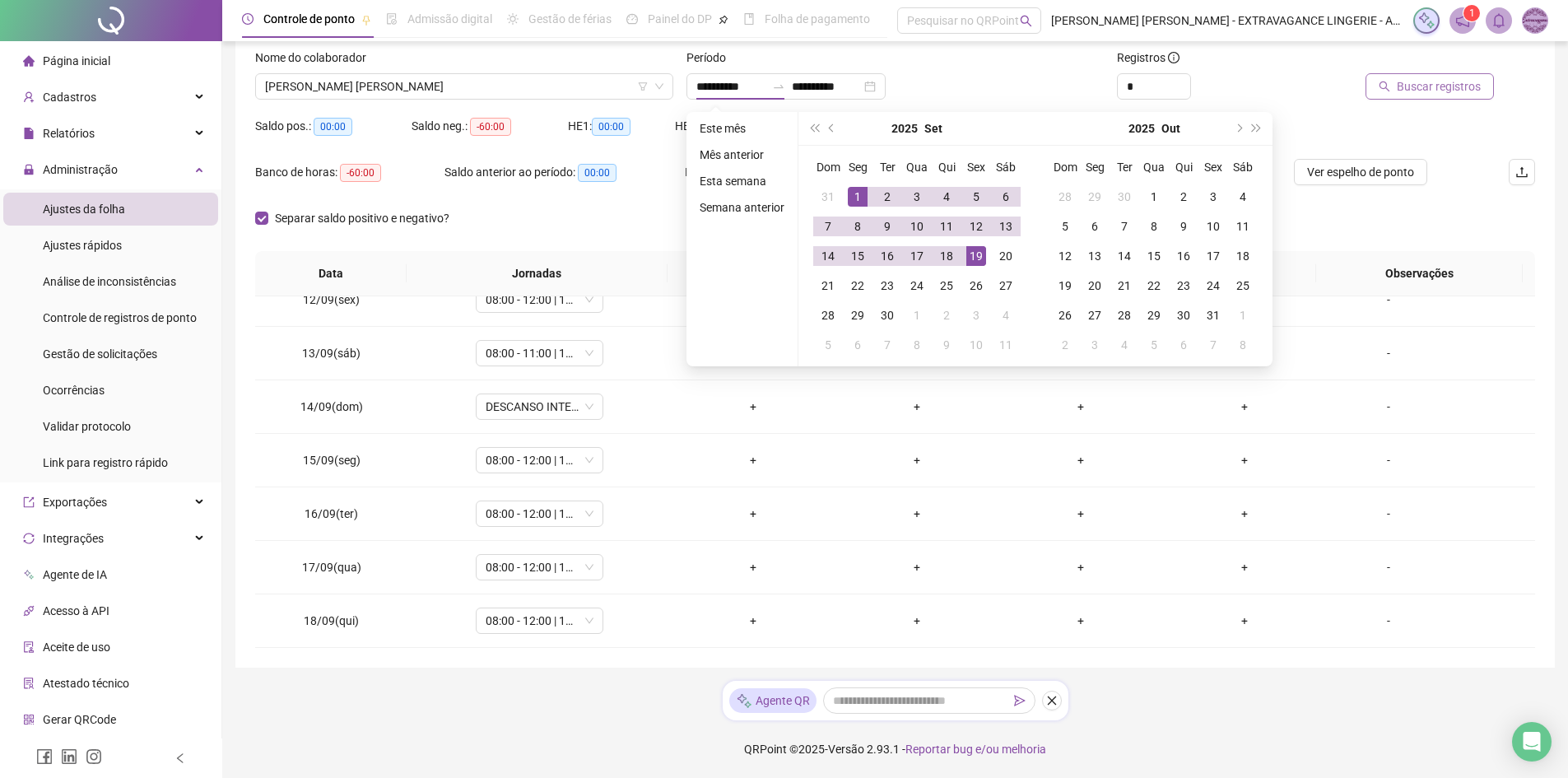
click at [1420, 95] on button "Buscar registros" at bounding box center [1430, 86] width 128 height 26
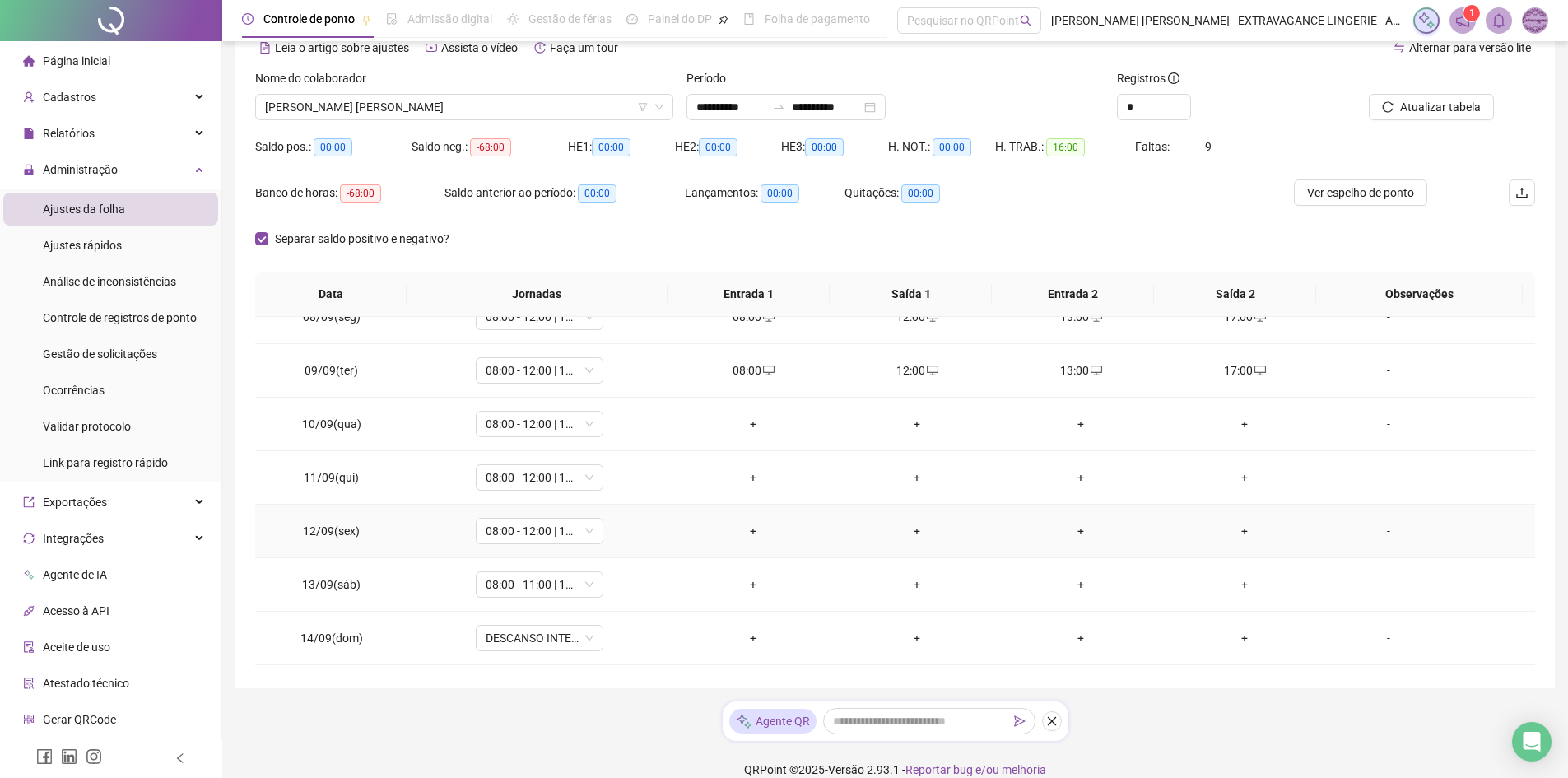
scroll to position [0, 0]
